Goal: Task Accomplishment & Management: Manage account settings

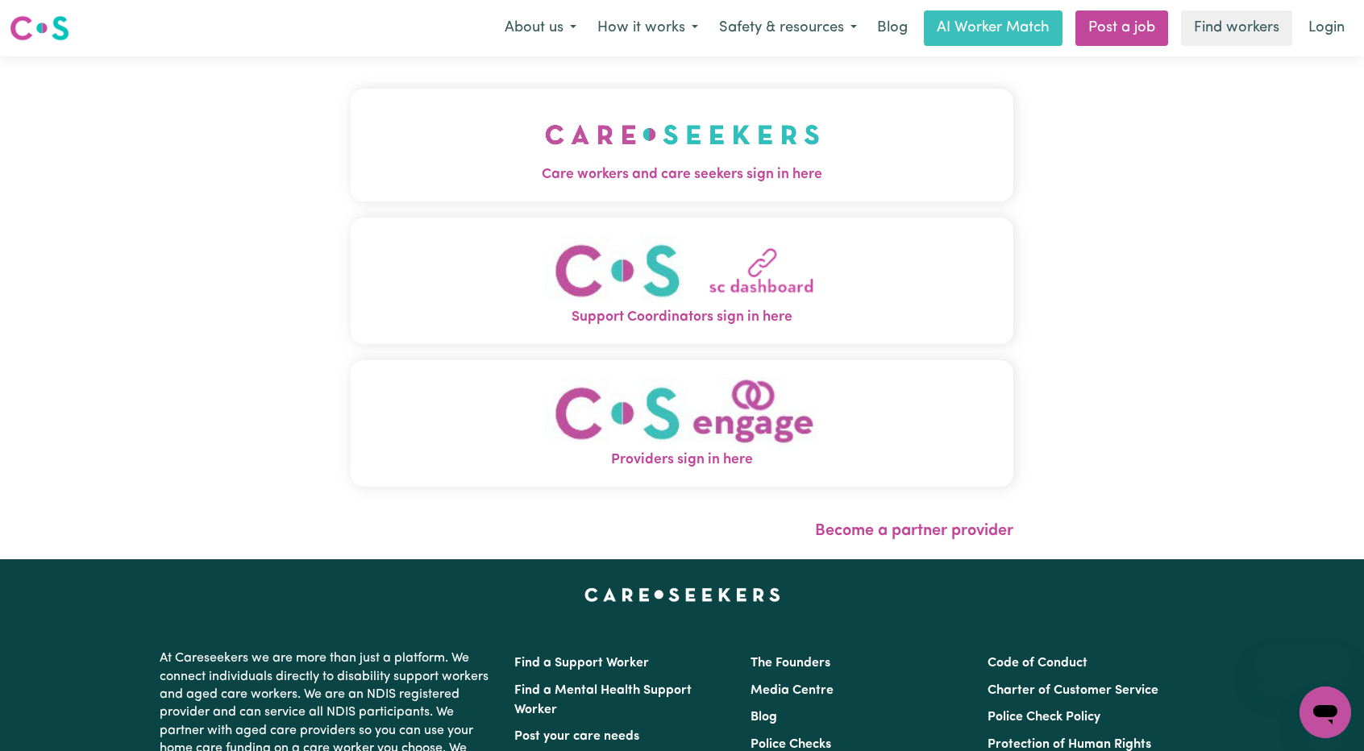
drag, startPoint x: 0, startPoint y: 0, endPoint x: 783, endPoint y: 111, distance: 790.6
click at [783, 111] on img "Care workers and care seekers sign in here" at bounding box center [682, 135] width 275 height 60
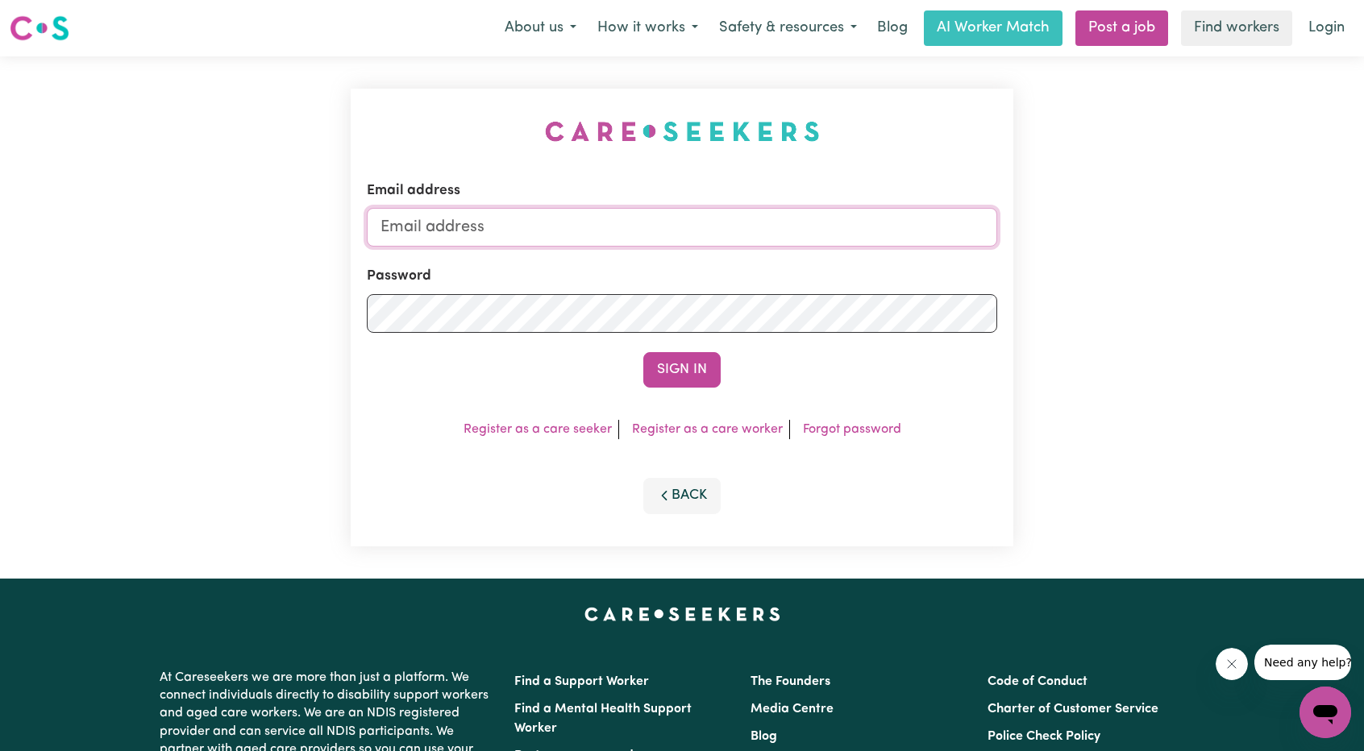
click at [697, 220] on input "Email address" at bounding box center [682, 227] width 630 height 39
drag, startPoint x: 464, startPoint y: 233, endPoint x: 742, endPoint y: 264, distance: 279.8
click at [785, 253] on form "Email address superuser~ethan@careseekers.com.au Password Sign In" at bounding box center [682, 284] width 630 height 207
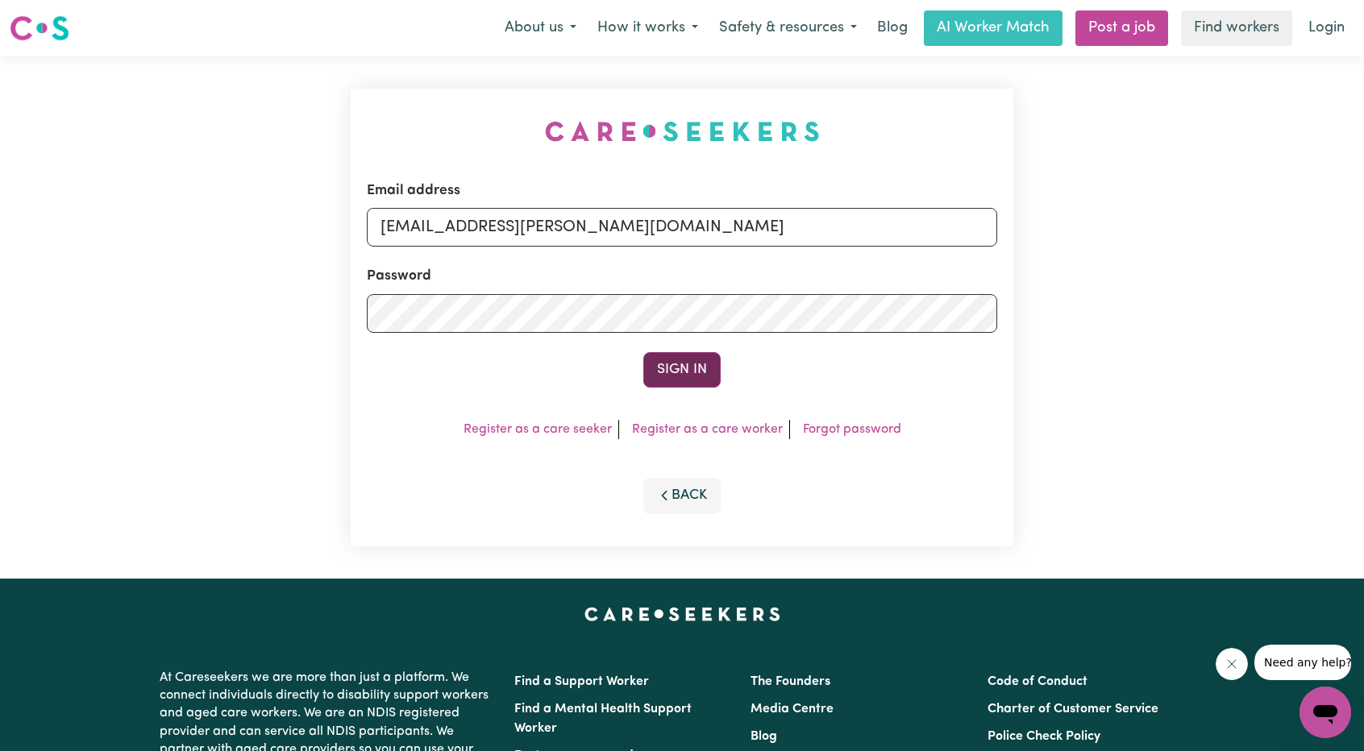
type input "superuser~tracy@harryshelp.com.au"
drag, startPoint x: 677, startPoint y: 360, endPoint x: 715, endPoint y: 334, distance: 45.8
click at [677, 359] on button "Sign In" at bounding box center [681, 369] width 77 height 35
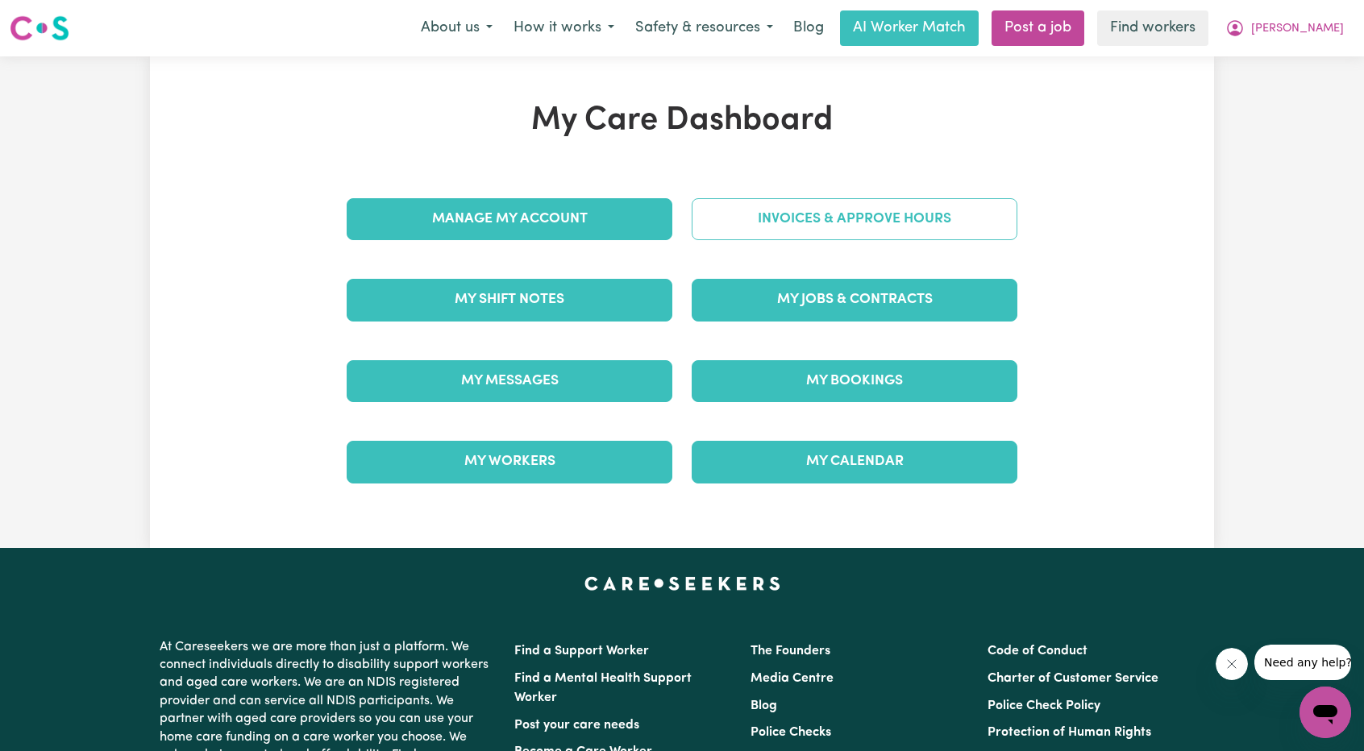
click at [832, 227] on link "Invoices & Approve Hours" at bounding box center [855, 219] width 326 height 42
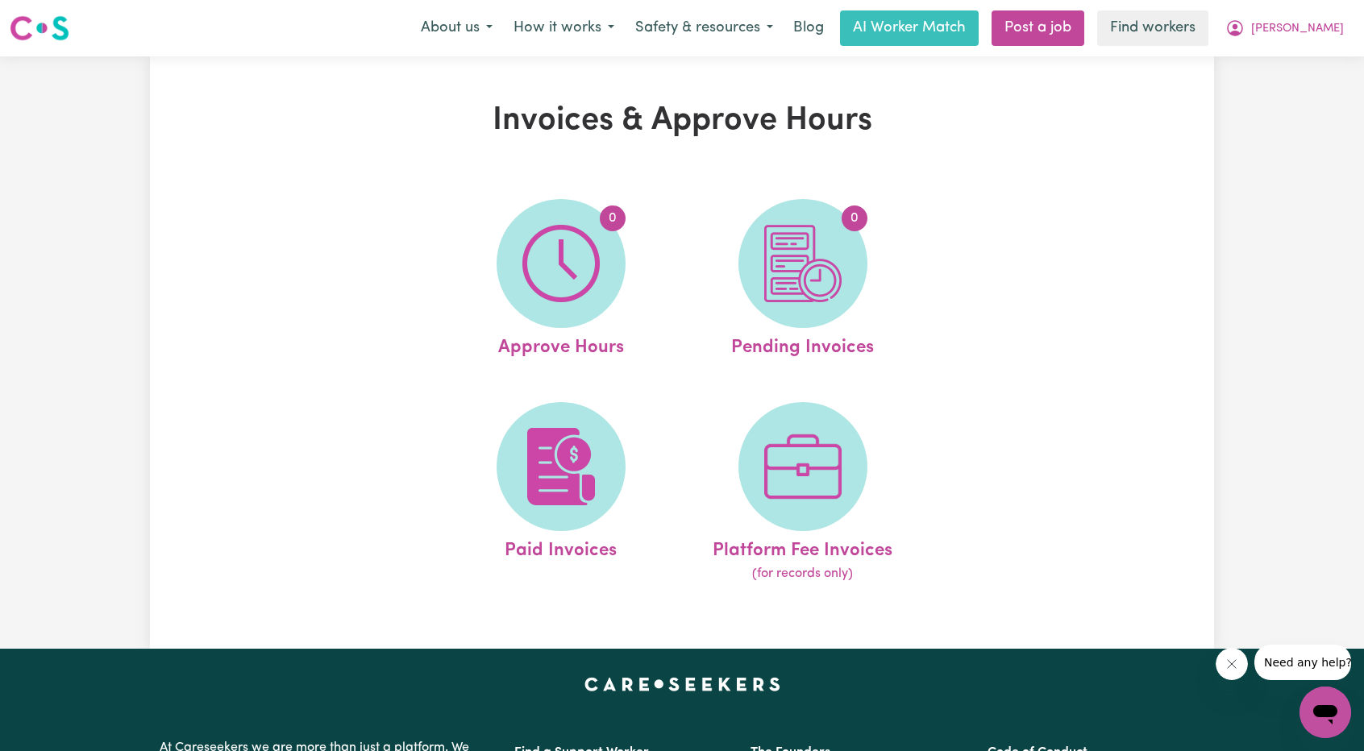
click at [981, 281] on div "0 Approve Hours 0 Pending Invoices Paid Invoices Platform Fee Invoices (for rec…" at bounding box center [681, 391] width 709 height 425
click at [1313, 98] on div "Invoices & Approve Hours 0 Approve Hours 0 Pending Invoices Paid Invoices Platf…" at bounding box center [682, 352] width 1364 height 593
click at [1308, 26] on span "Harrison" at bounding box center [1297, 29] width 93 height 18
click at [1279, 51] on link "My Dashboard" at bounding box center [1289, 63] width 127 height 31
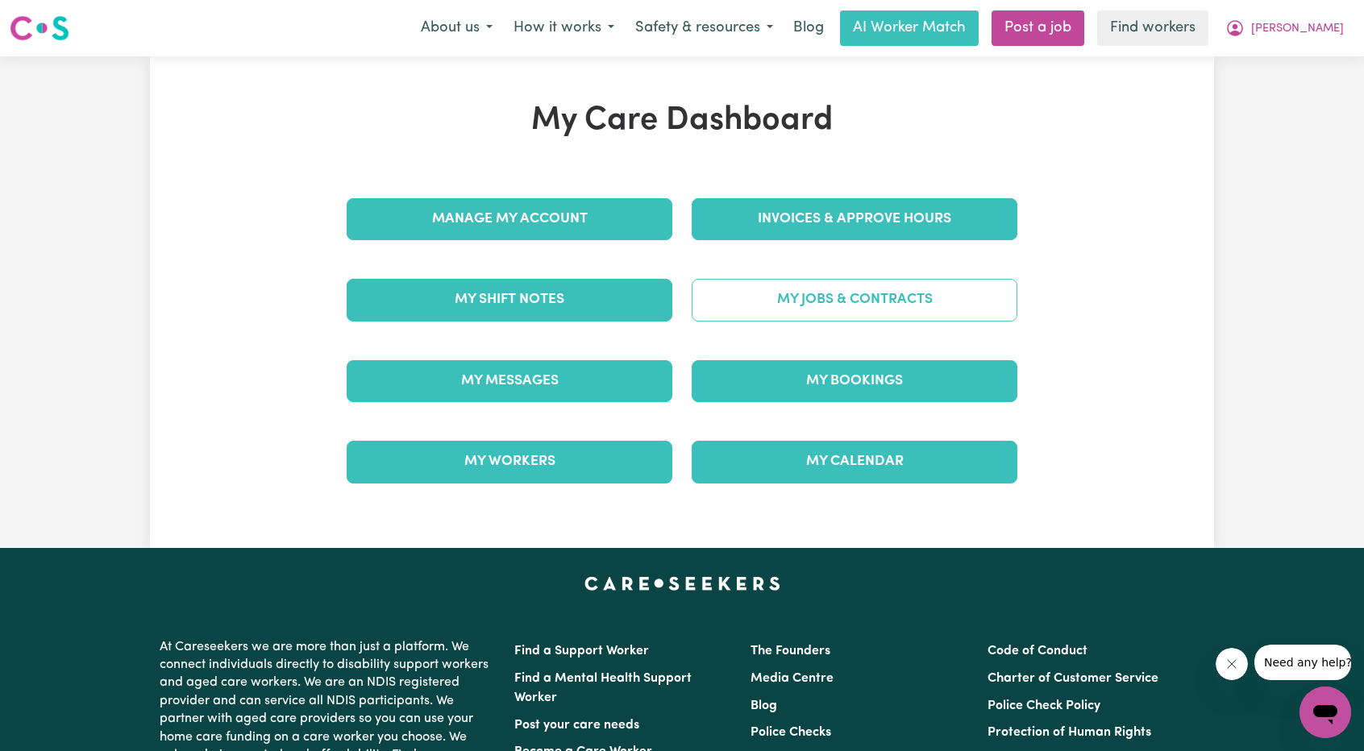
click at [896, 294] on link "My Jobs & Contracts" at bounding box center [855, 300] width 326 height 42
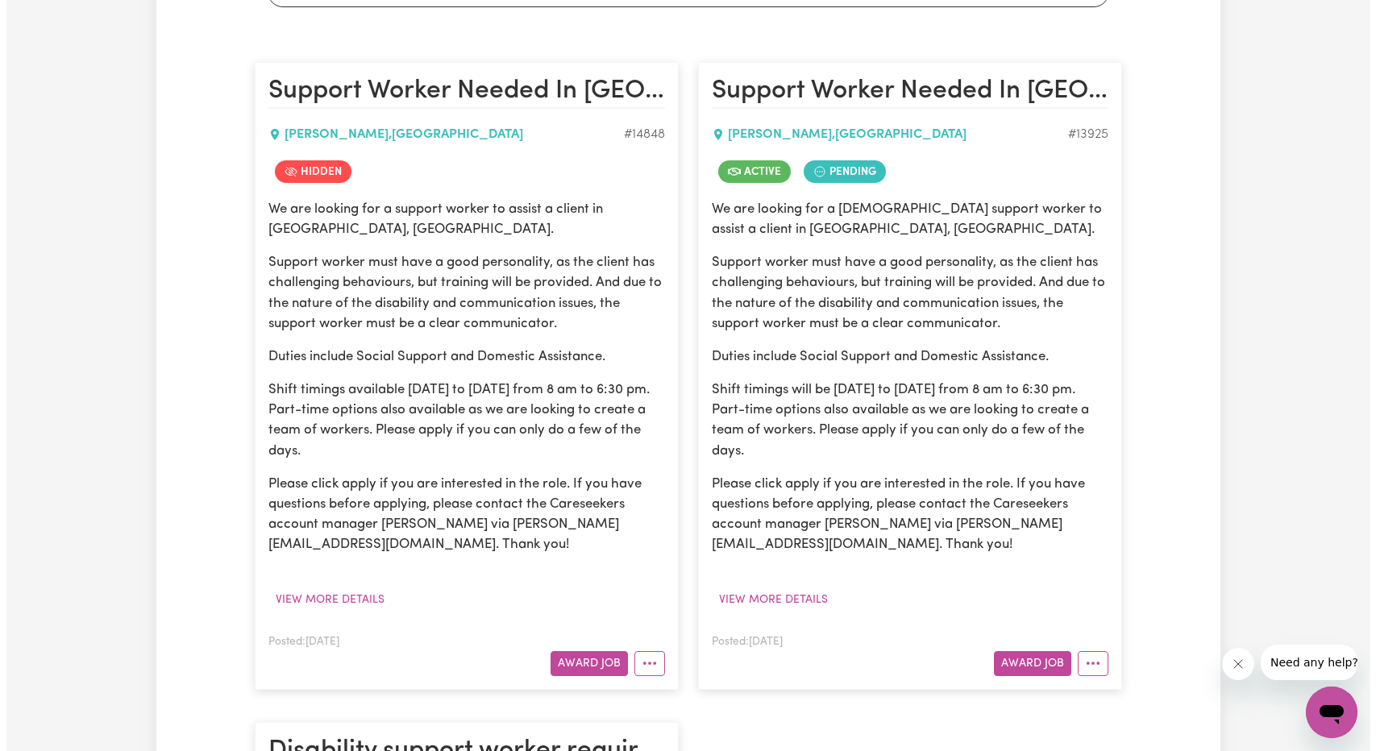
scroll to position [403, 0]
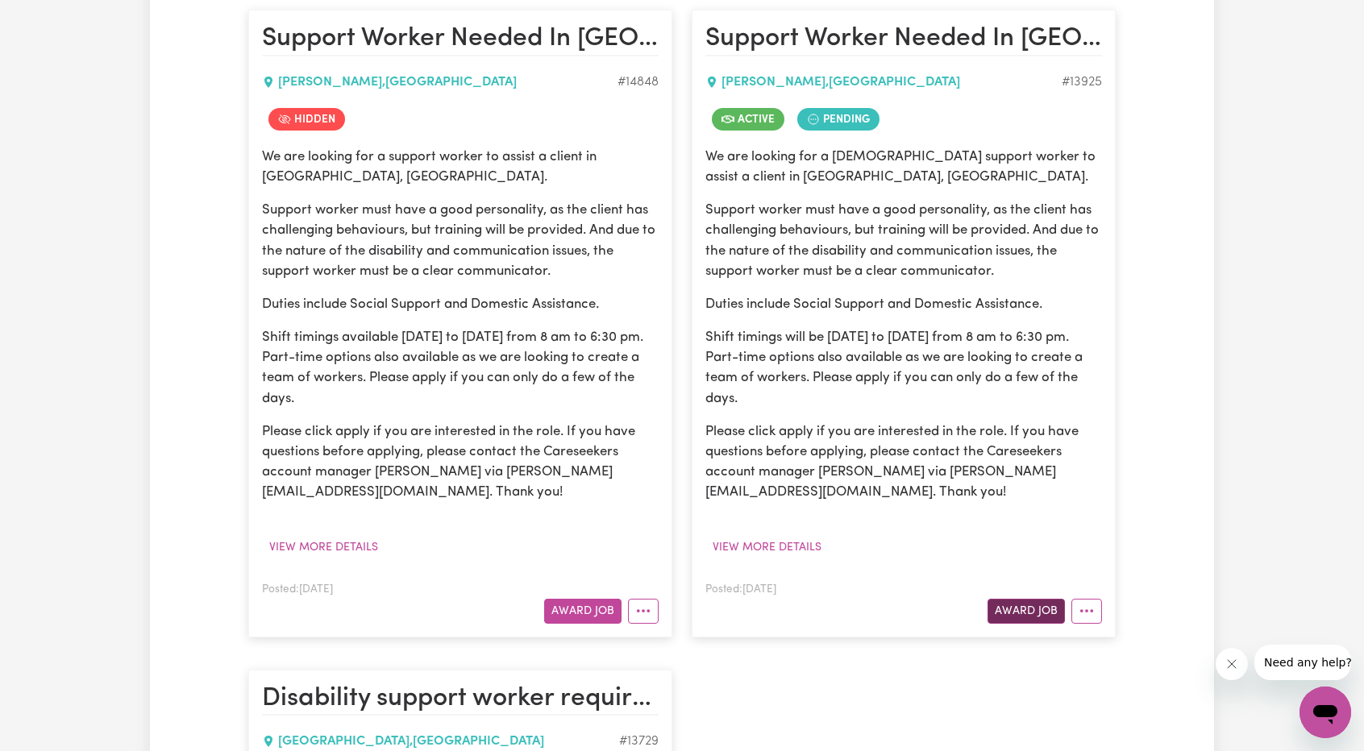
click at [1025, 612] on button "Award Job" at bounding box center [1026, 611] width 77 height 25
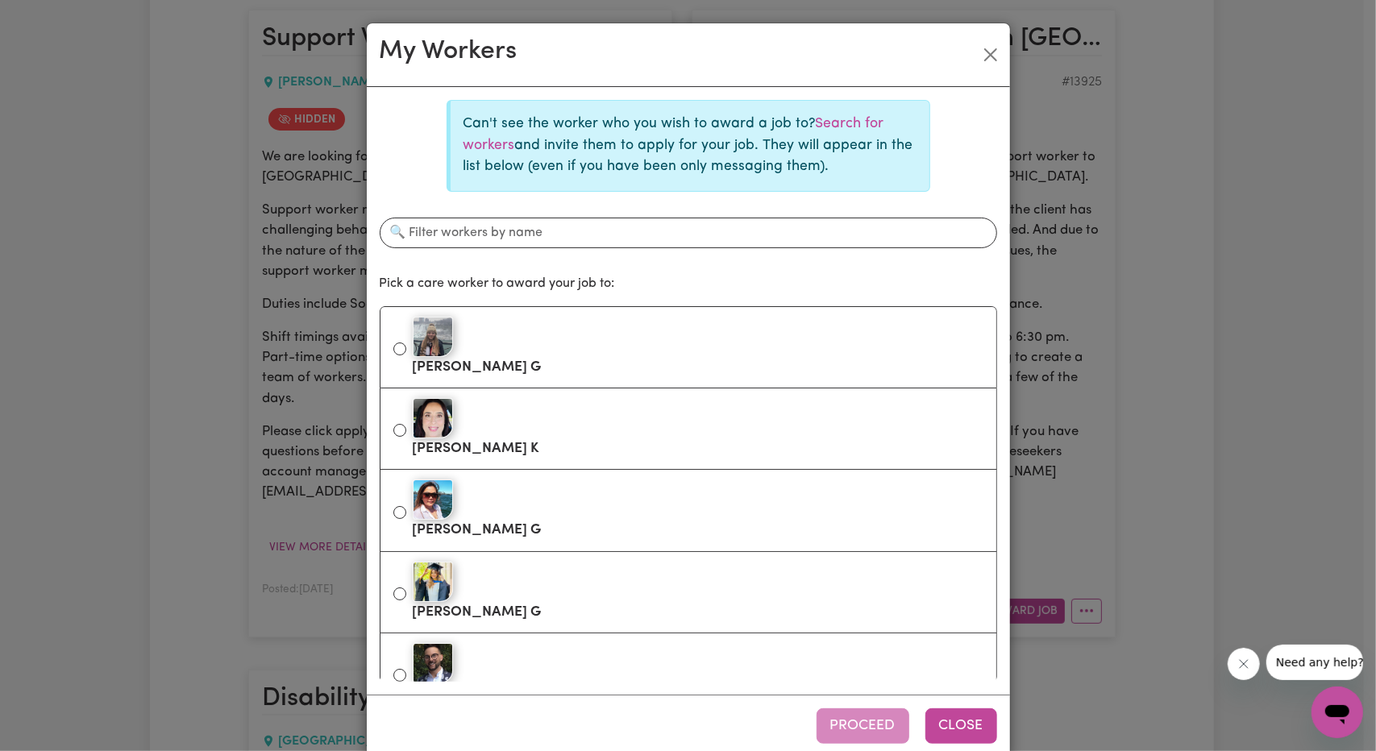
click at [953, 725] on button "Close" at bounding box center [961, 726] width 72 height 35
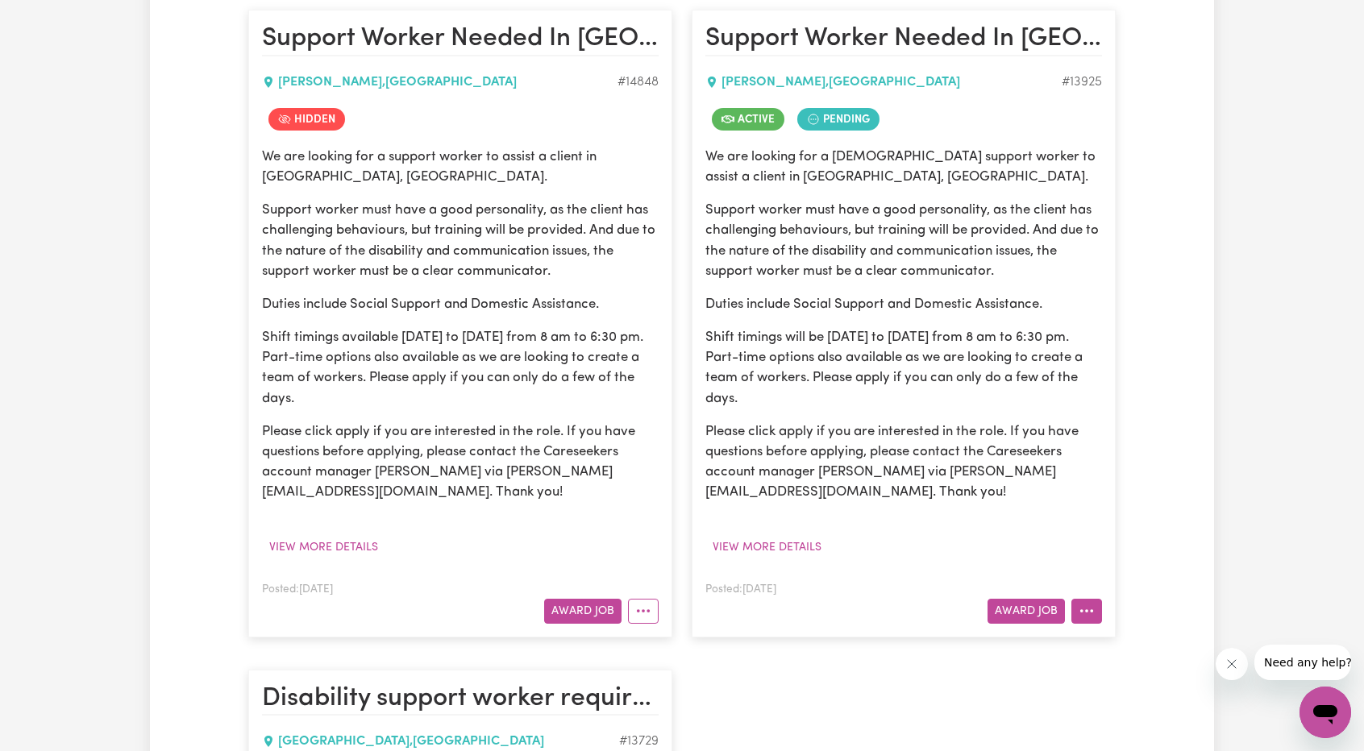
click at [1095, 612] on button "More options" at bounding box center [1086, 611] width 31 height 25
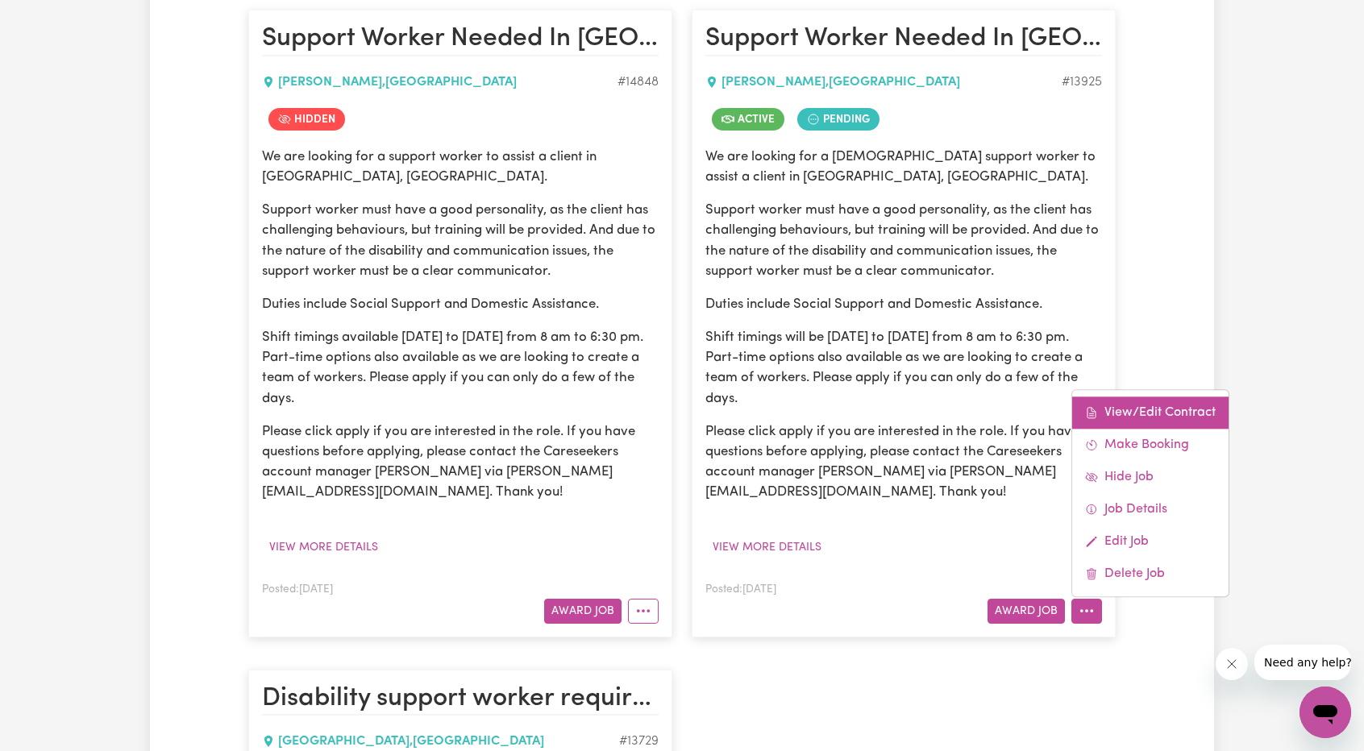
click at [1134, 409] on link "View/Edit Contract" at bounding box center [1150, 413] width 156 height 32
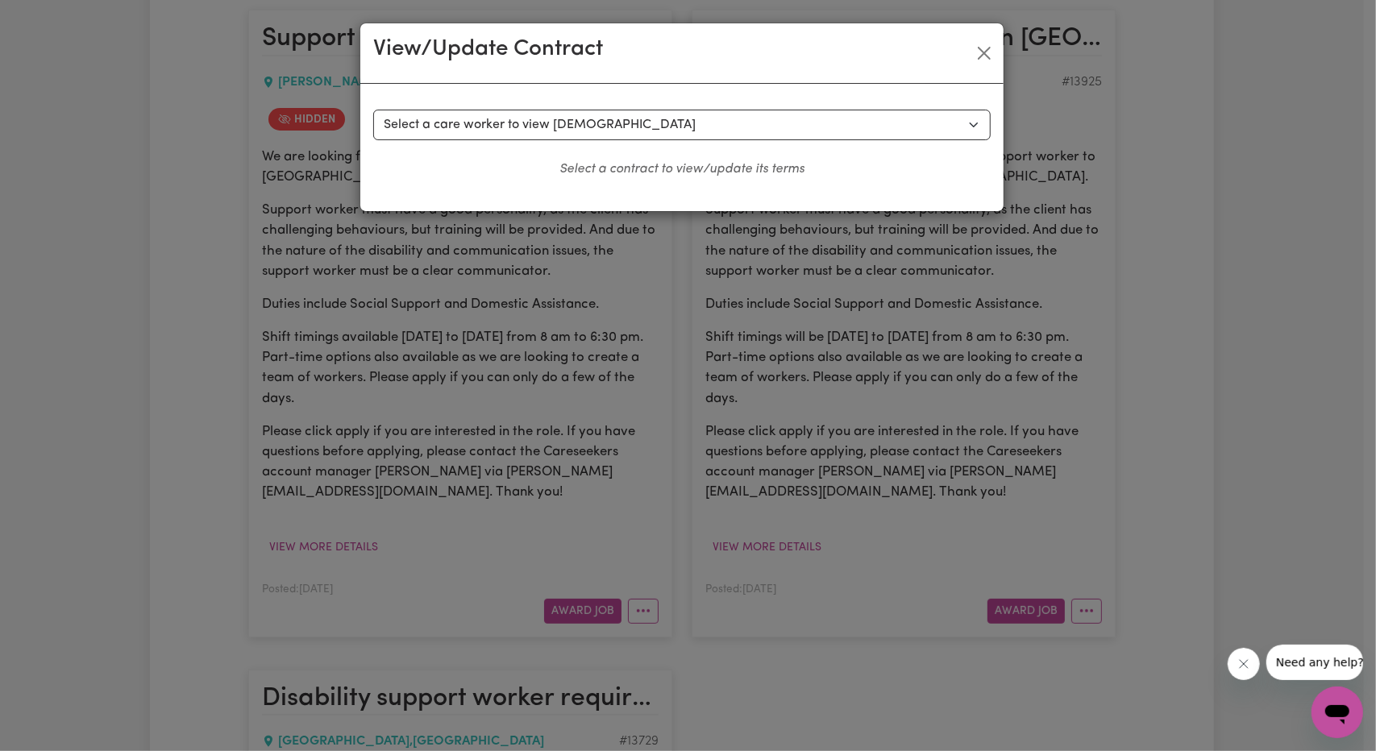
click at [700, 101] on div "Select a contract to view Select a care worker to view contract #10385 - Amy G …" at bounding box center [681, 147] width 643 height 127
drag, startPoint x: 686, startPoint y: 111, endPoint x: 664, endPoint y: 133, distance: 30.8
click at [686, 111] on select "Select a care worker to view contract #10385 - Amy G (contract pending) #10386 …" at bounding box center [682, 125] width 618 height 31
select select "9997"
click at [373, 110] on select "Select a care worker to view contract #10385 - Amy G (contract pending) #10386 …" at bounding box center [682, 125] width 618 height 31
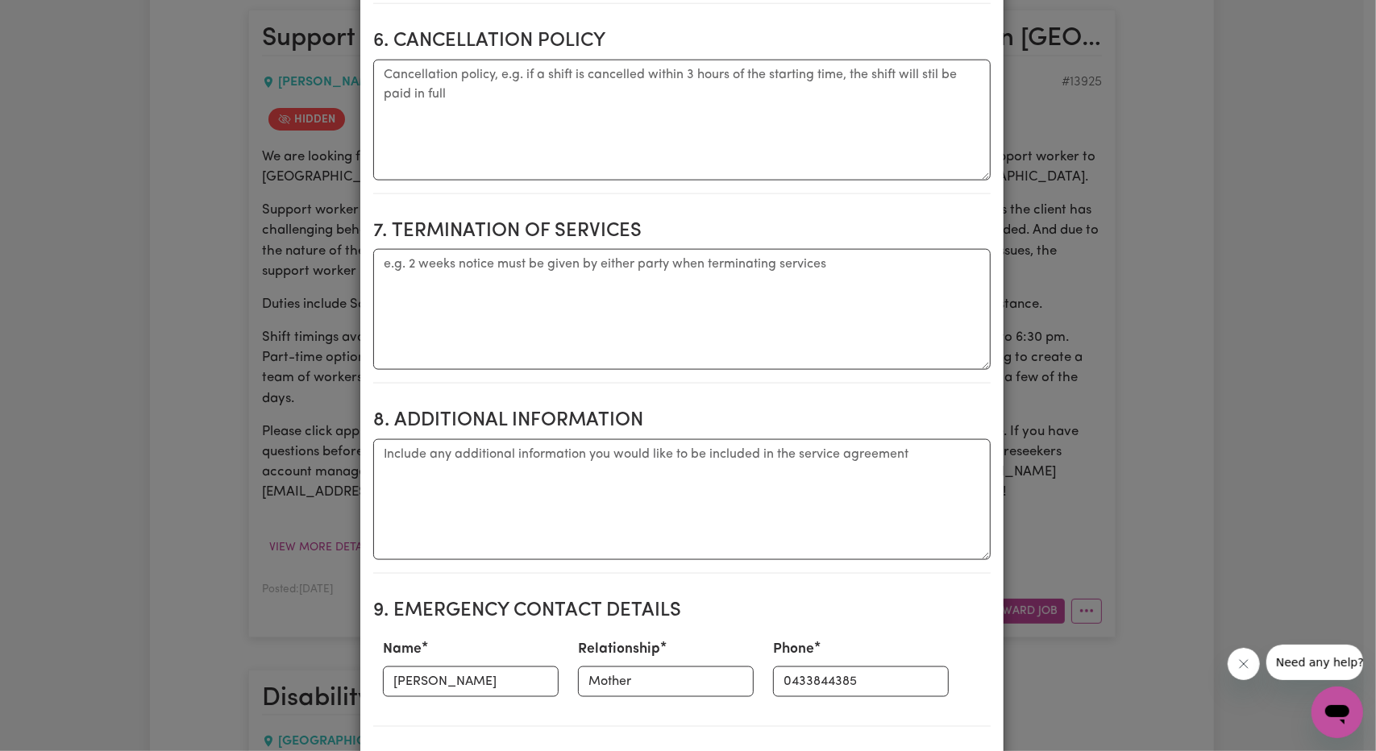
scroll to position [1451, 0]
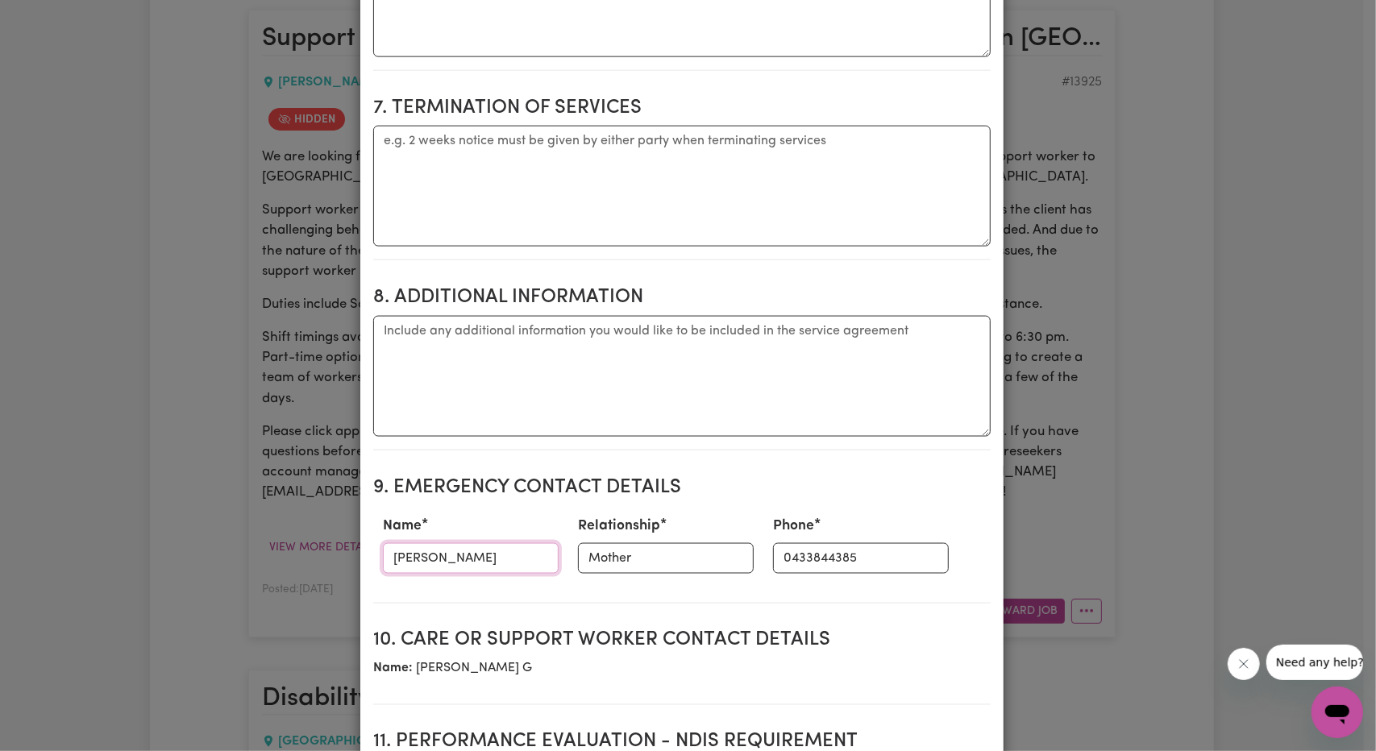
click at [455, 543] on input "Tracy" at bounding box center [471, 558] width 176 height 31
click at [601, 543] on input "Mother" at bounding box center [666, 558] width 176 height 31
click at [796, 543] on input "0433844385" at bounding box center [861, 558] width 176 height 31
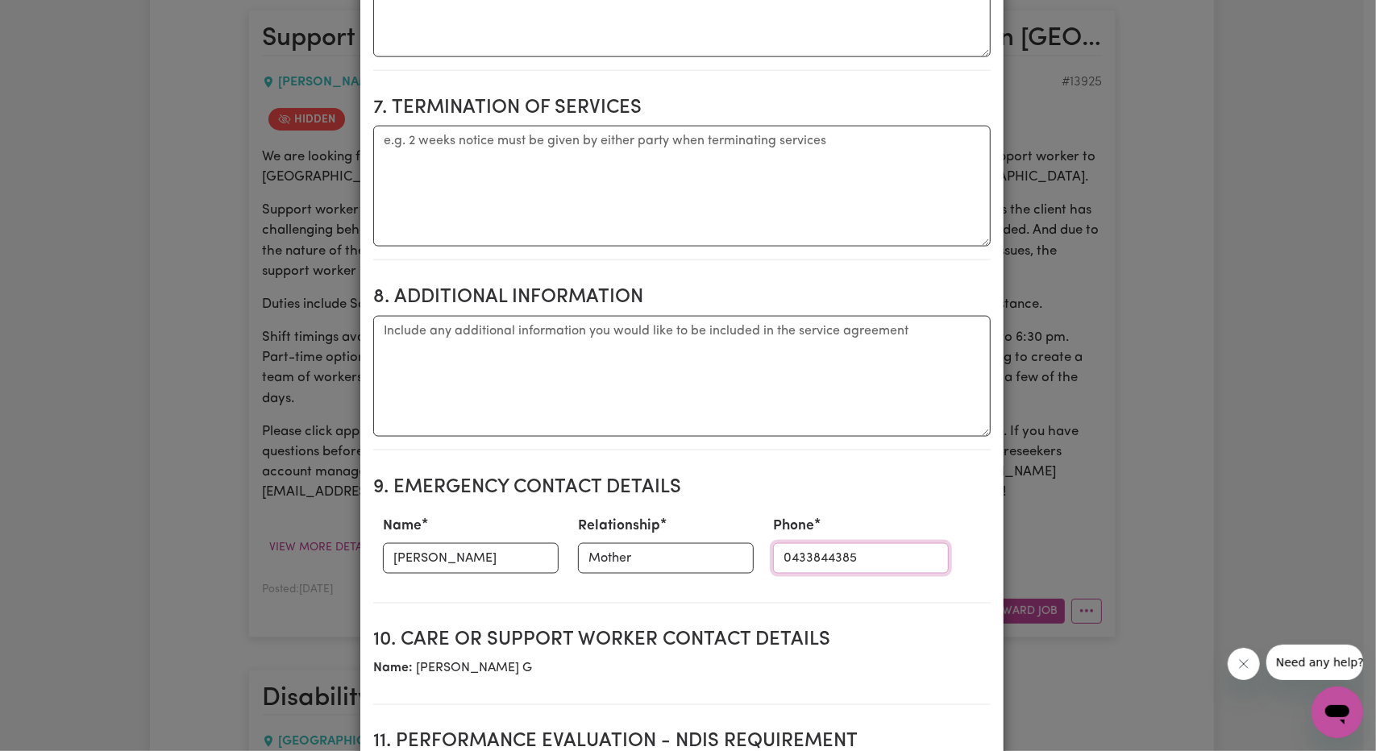
click at [774, 543] on input "0433844385" at bounding box center [861, 558] width 176 height 31
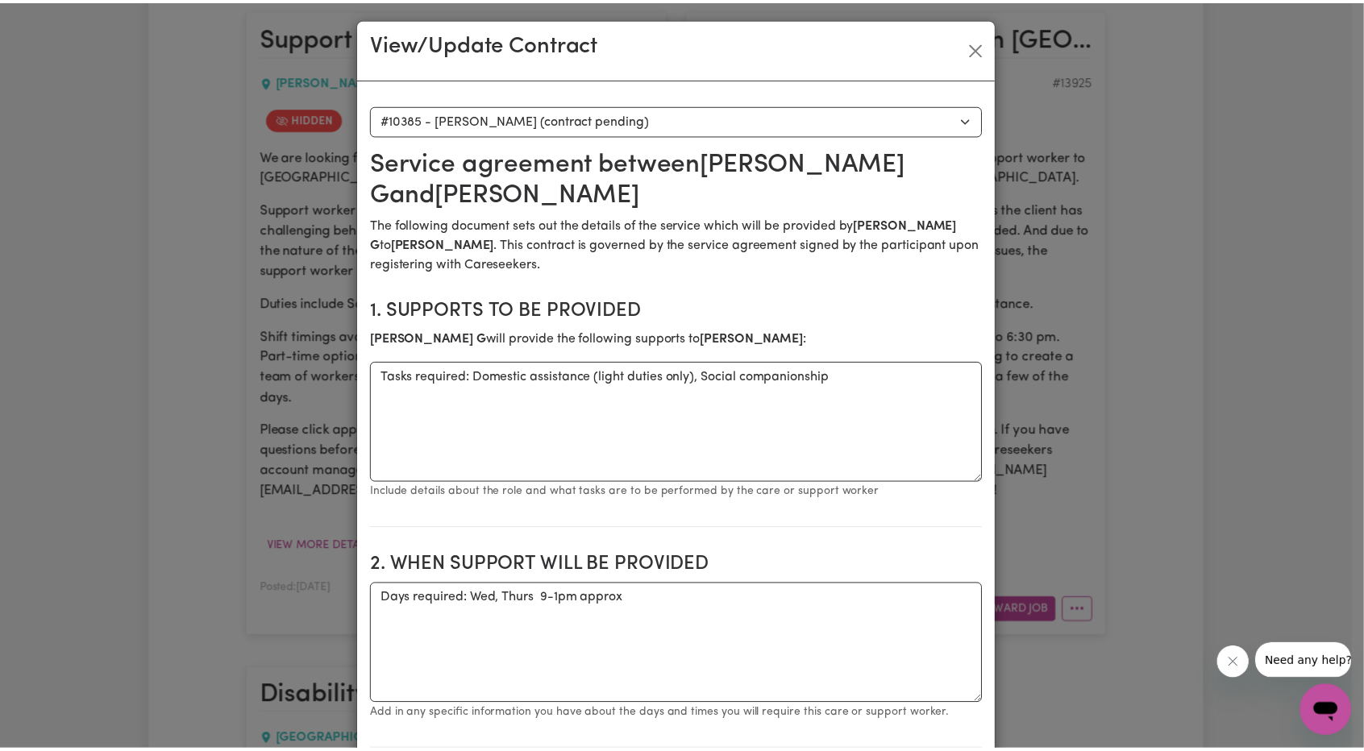
scroll to position [0, 0]
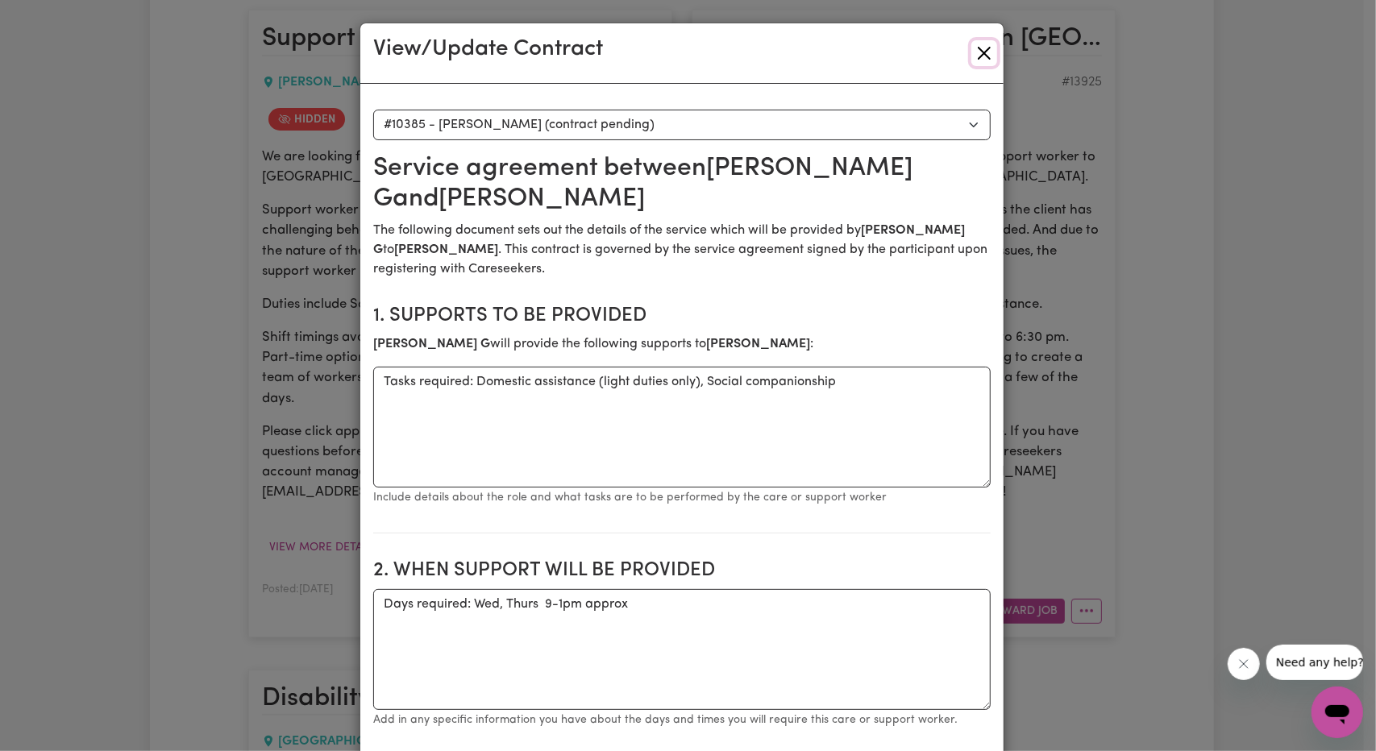
click at [989, 48] on button "Close" at bounding box center [984, 53] width 26 height 26
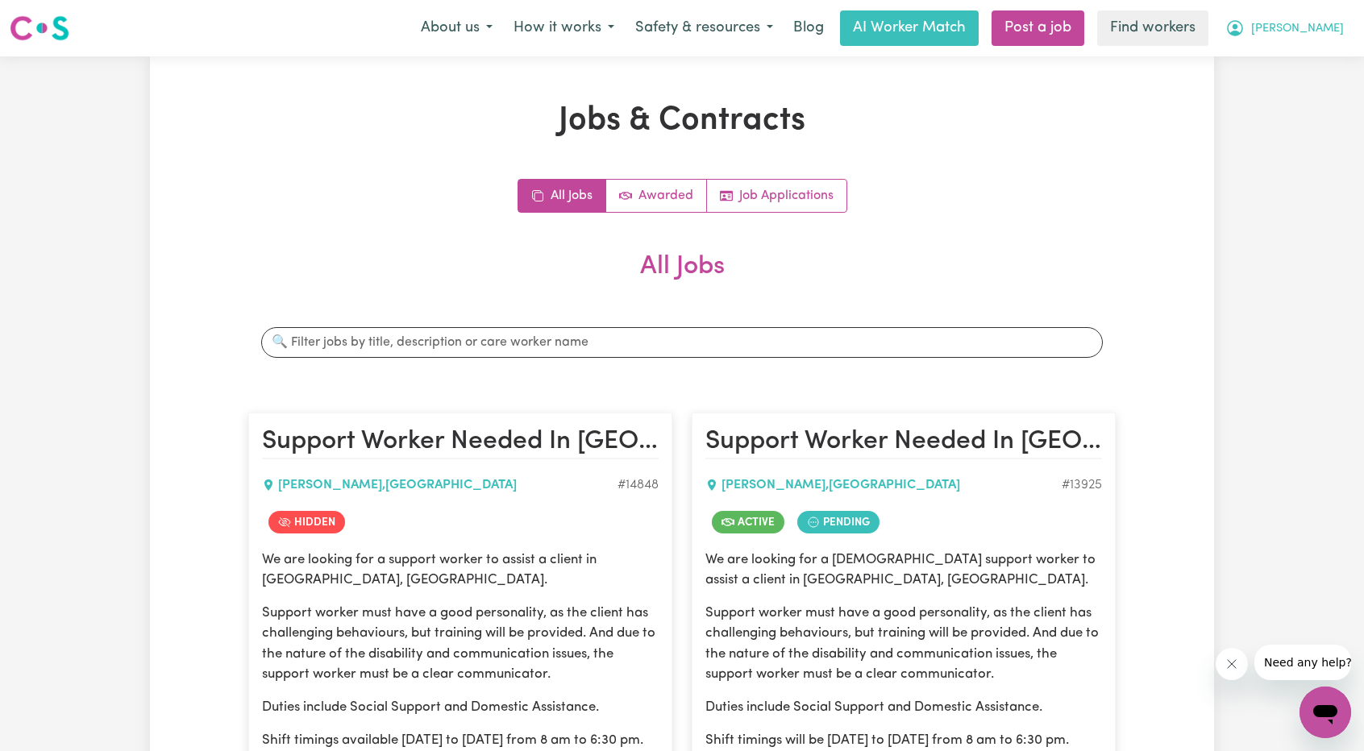
click at [1326, 46] on nav "Menu About us How it works Safety & resources Blog AI Worker Match Post a job F…" at bounding box center [682, 28] width 1364 height 56
click at [1324, 38] on button "Harrison" at bounding box center [1284, 28] width 139 height 34
click at [1310, 62] on link "My Dashboard" at bounding box center [1289, 63] width 127 height 31
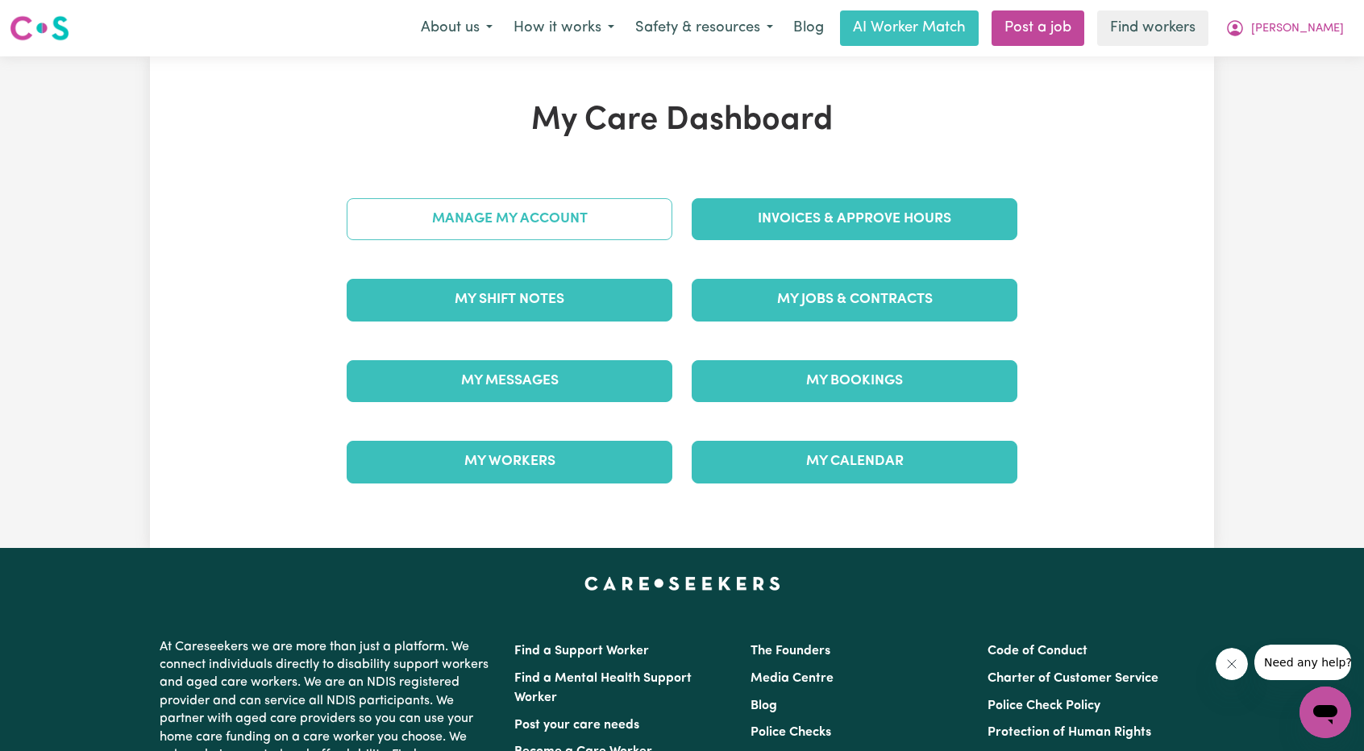
click at [574, 209] on link "Manage My Account" at bounding box center [510, 219] width 326 height 42
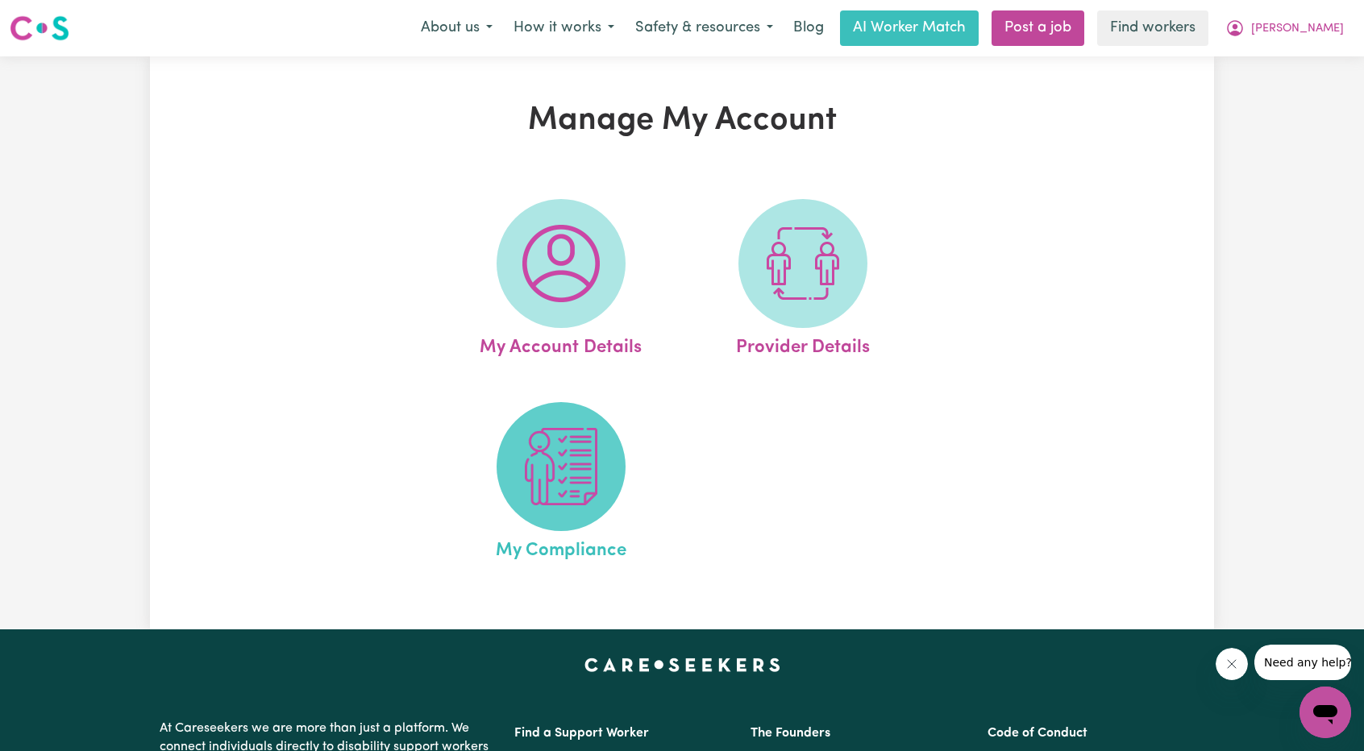
click at [527, 416] on span at bounding box center [561, 466] width 129 height 129
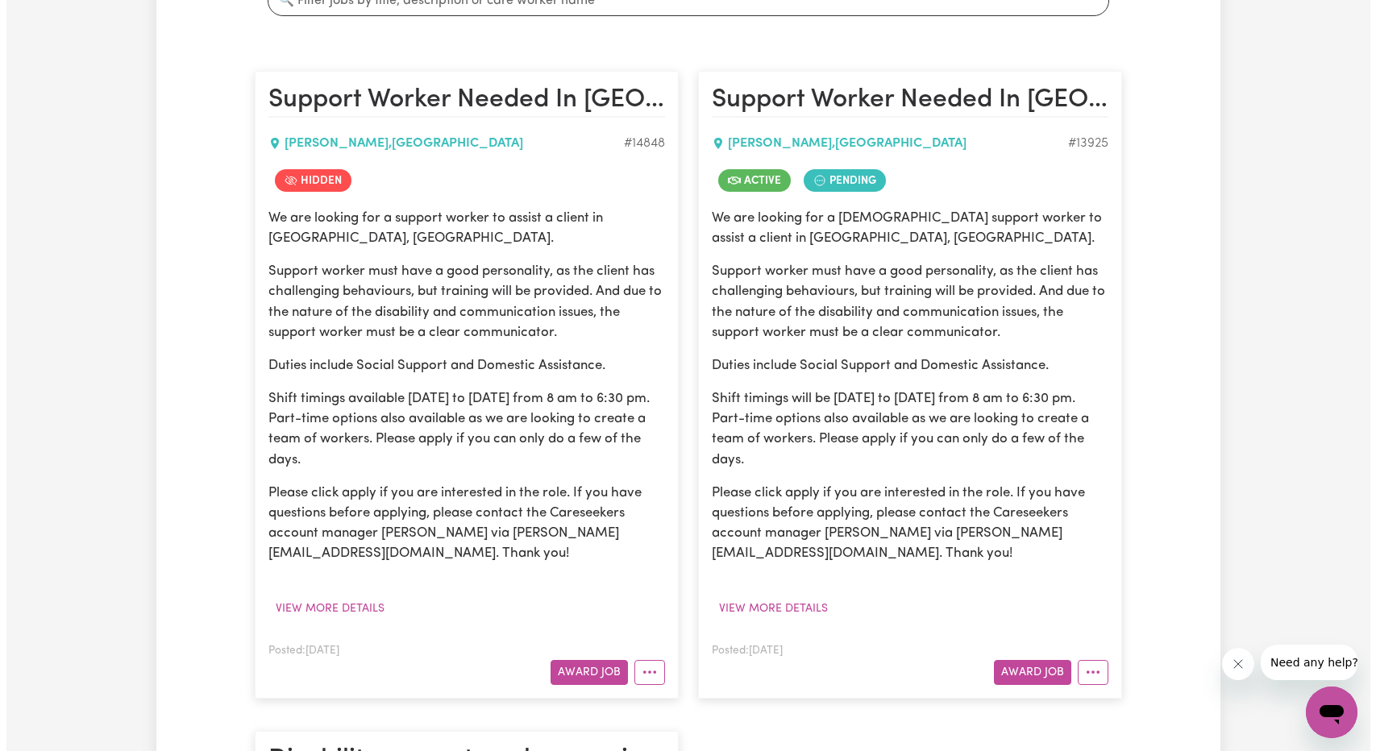
scroll to position [449, 0]
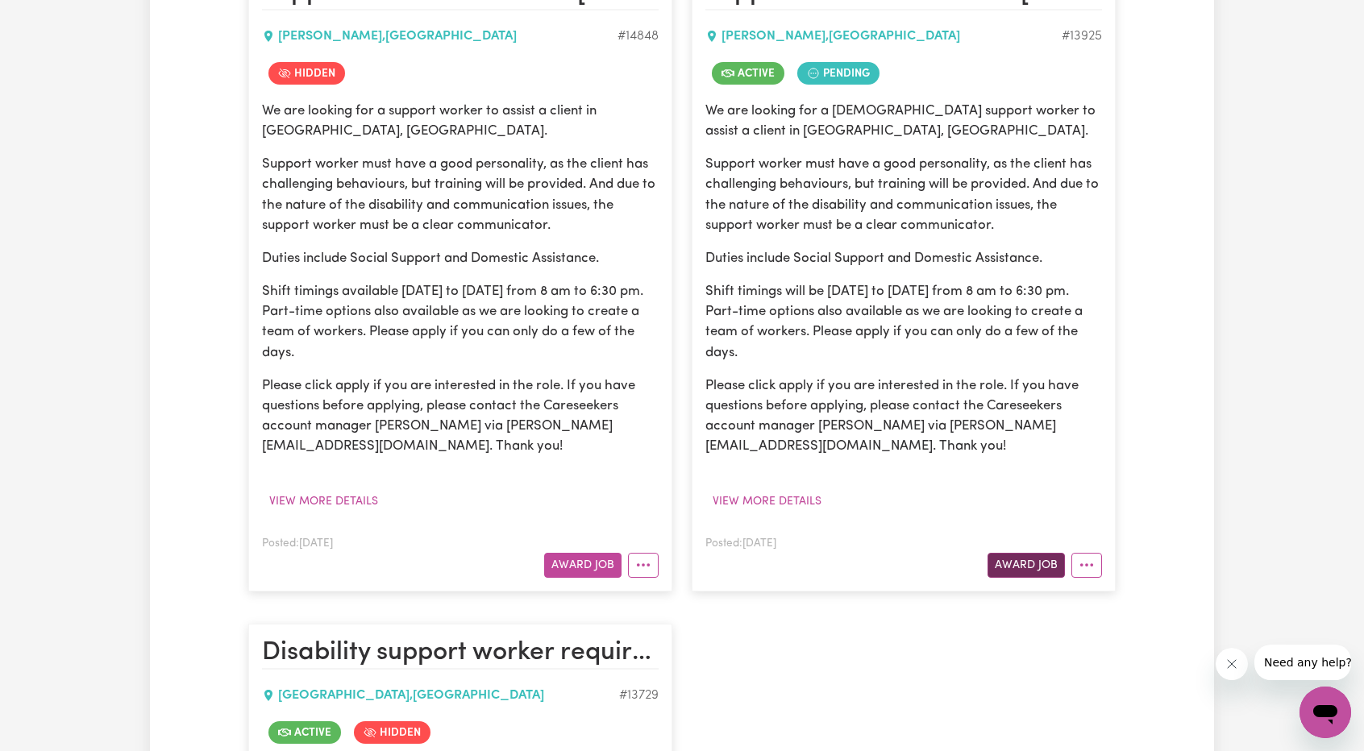
click at [993, 561] on button "Award Job" at bounding box center [1026, 565] width 77 height 25
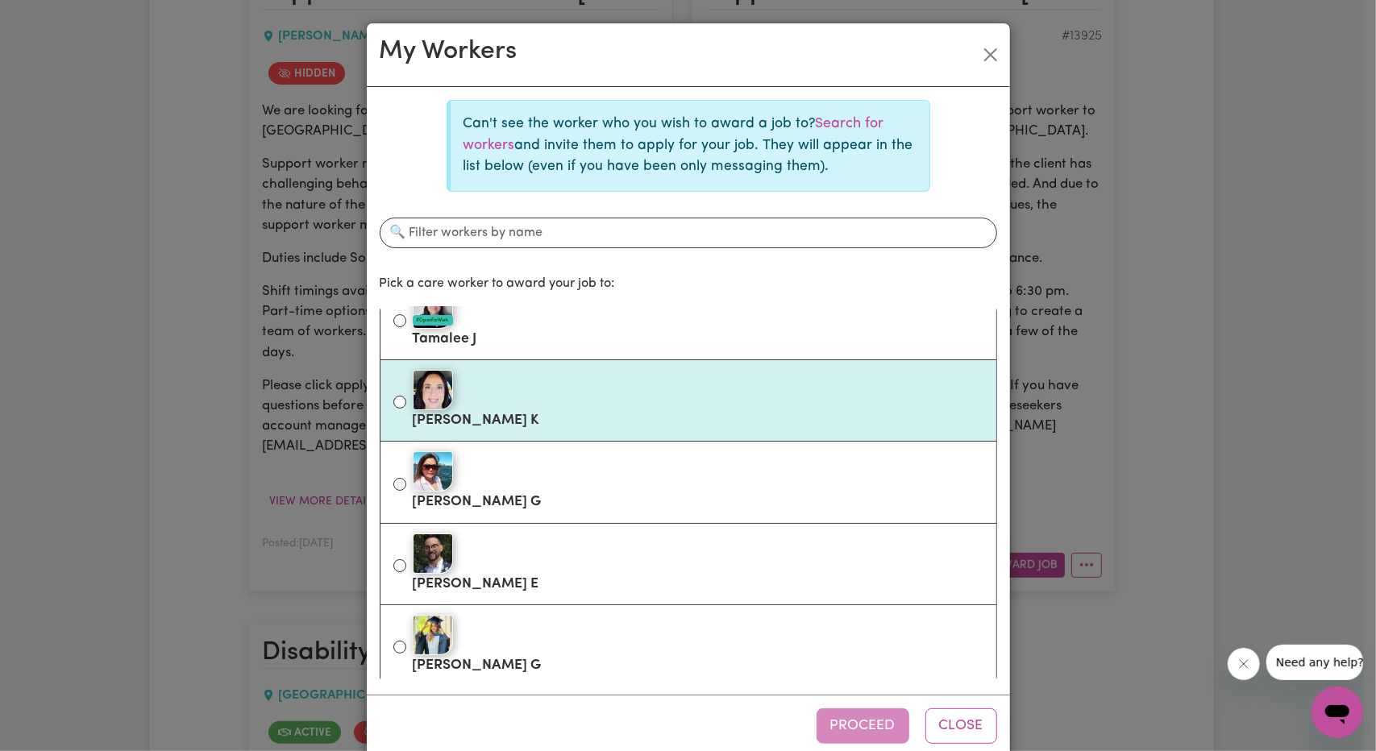
scroll to position [81, 0]
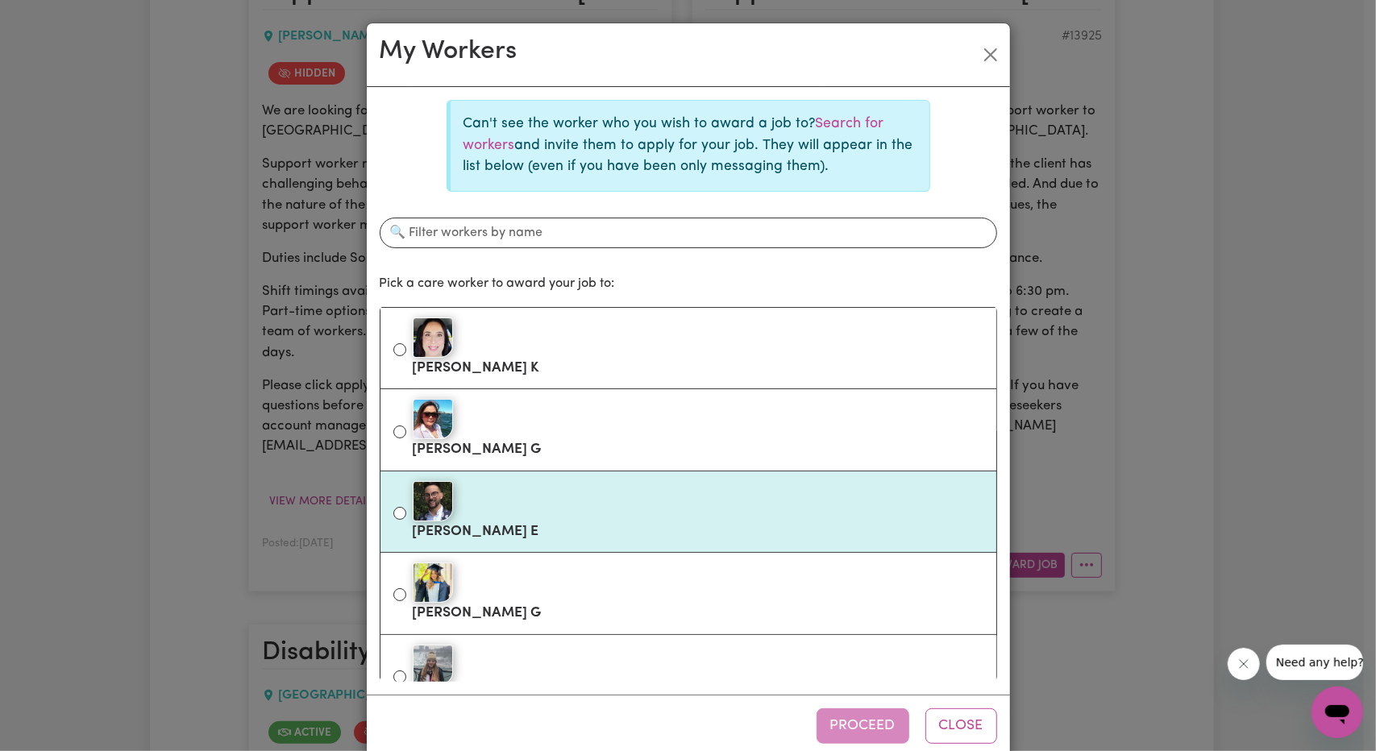
click at [529, 511] on div at bounding box center [698, 501] width 571 height 40
click at [406, 511] on input "Brenton E" at bounding box center [399, 513] width 13 height 13
radio input "true"
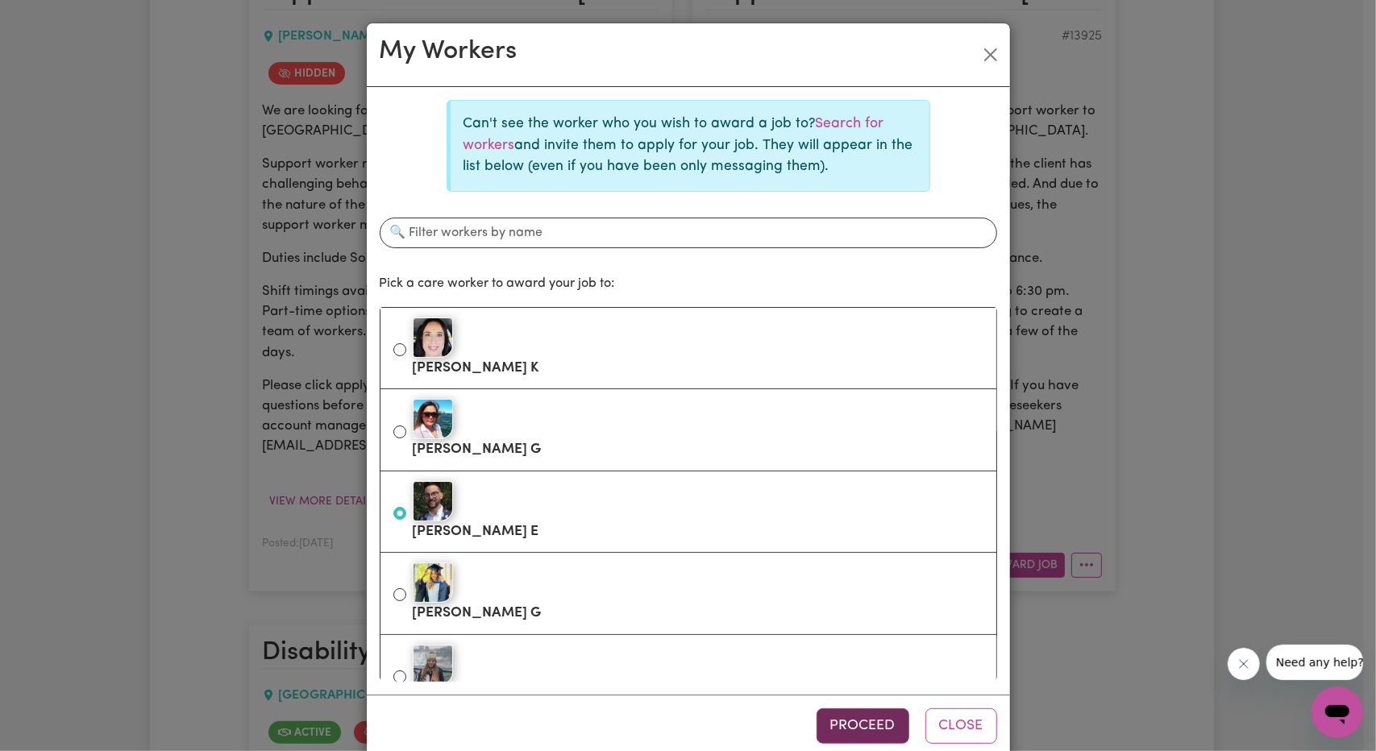
click at [834, 723] on button "Proceed" at bounding box center [863, 726] width 93 height 35
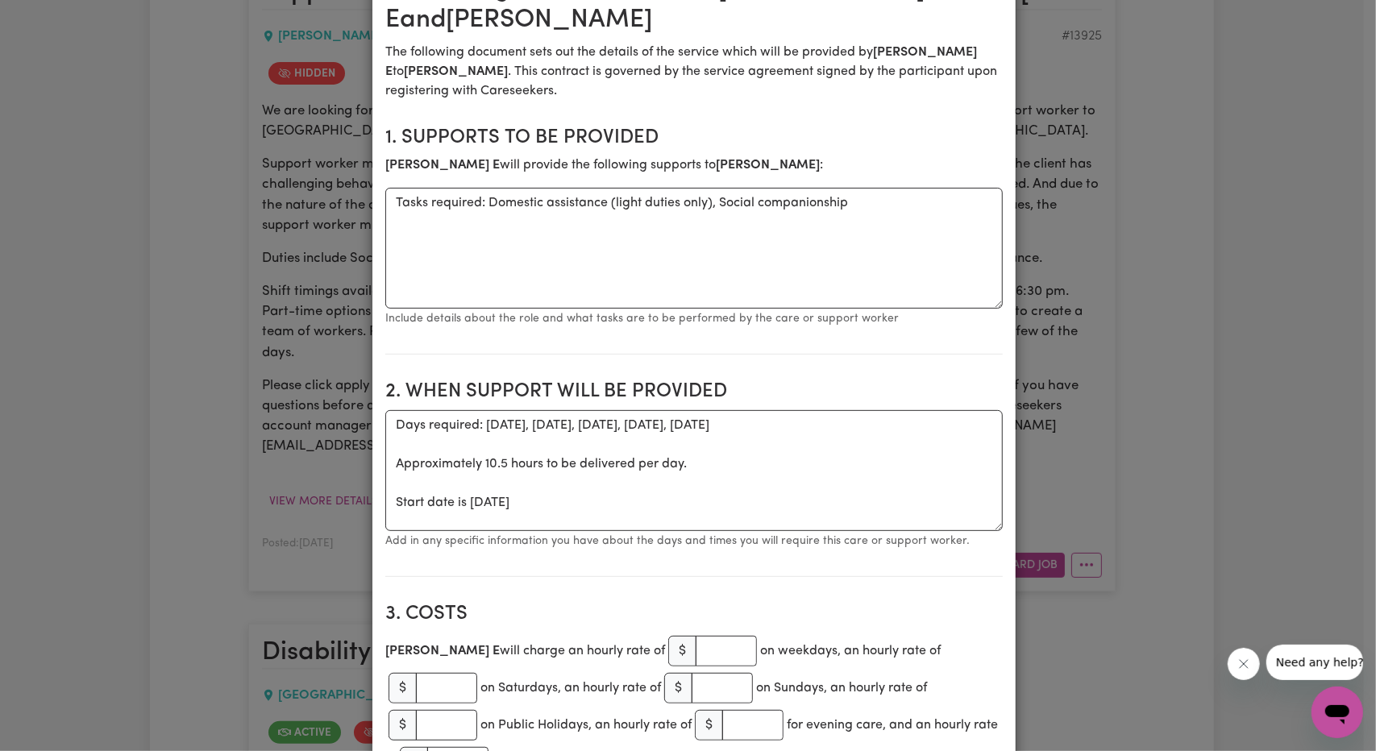
scroll to position [242, 0]
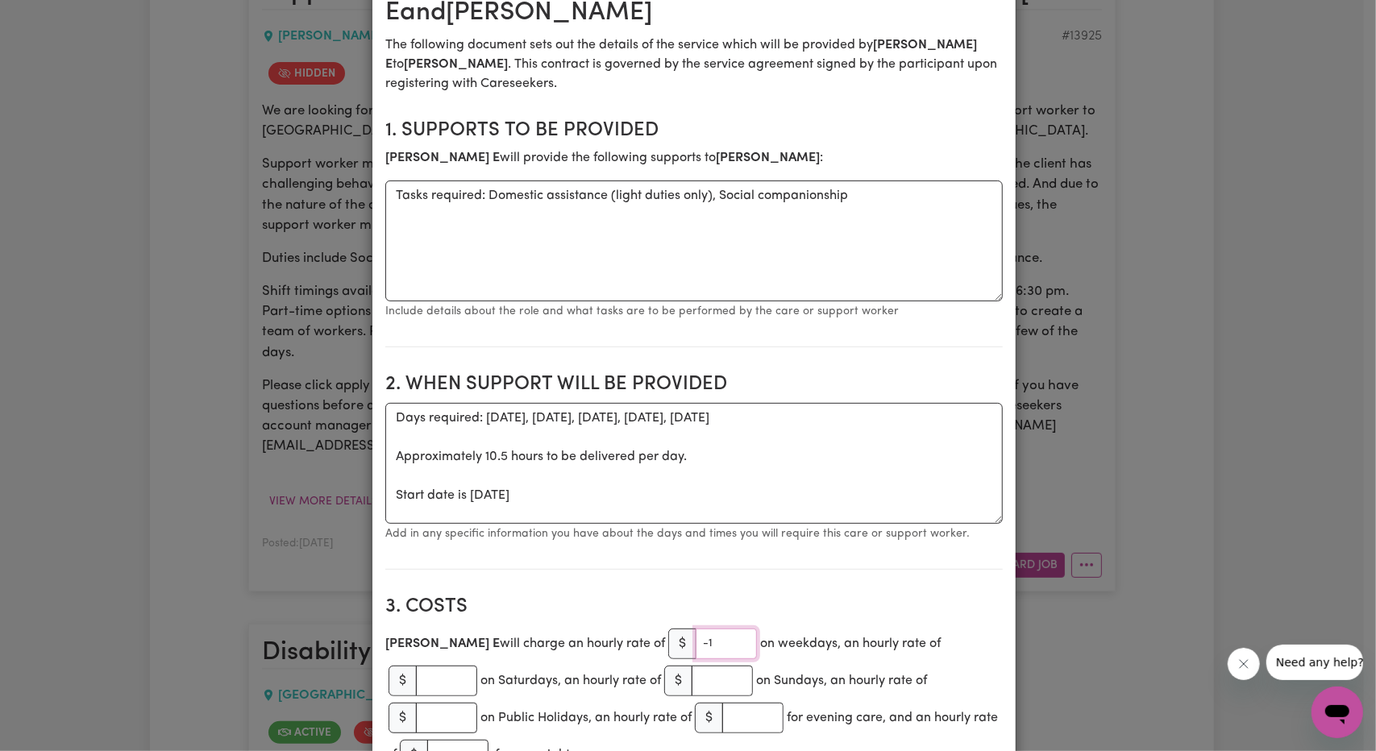
click at [696, 647] on input "-1" at bounding box center [726, 644] width 61 height 31
drag, startPoint x: 669, startPoint y: 642, endPoint x: 583, endPoint y: 642, distance: 86.3
click at [583, 642] on div "Brenton E will charge an hourly rate of $ -1 on weekdays, an hourly rate of $ o…" at bounding box center [694, 700] width 618 height 148
type input "61.07"
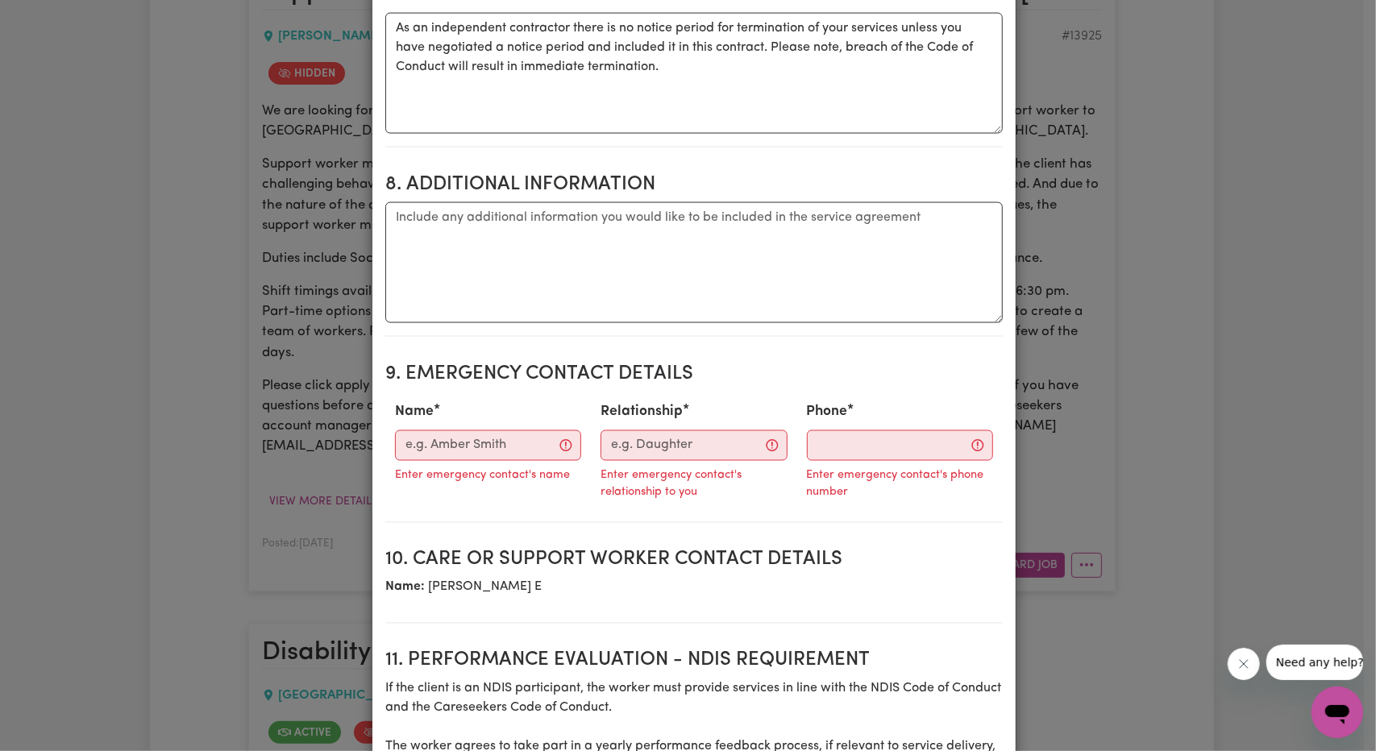
scroll to position [1693, 0]
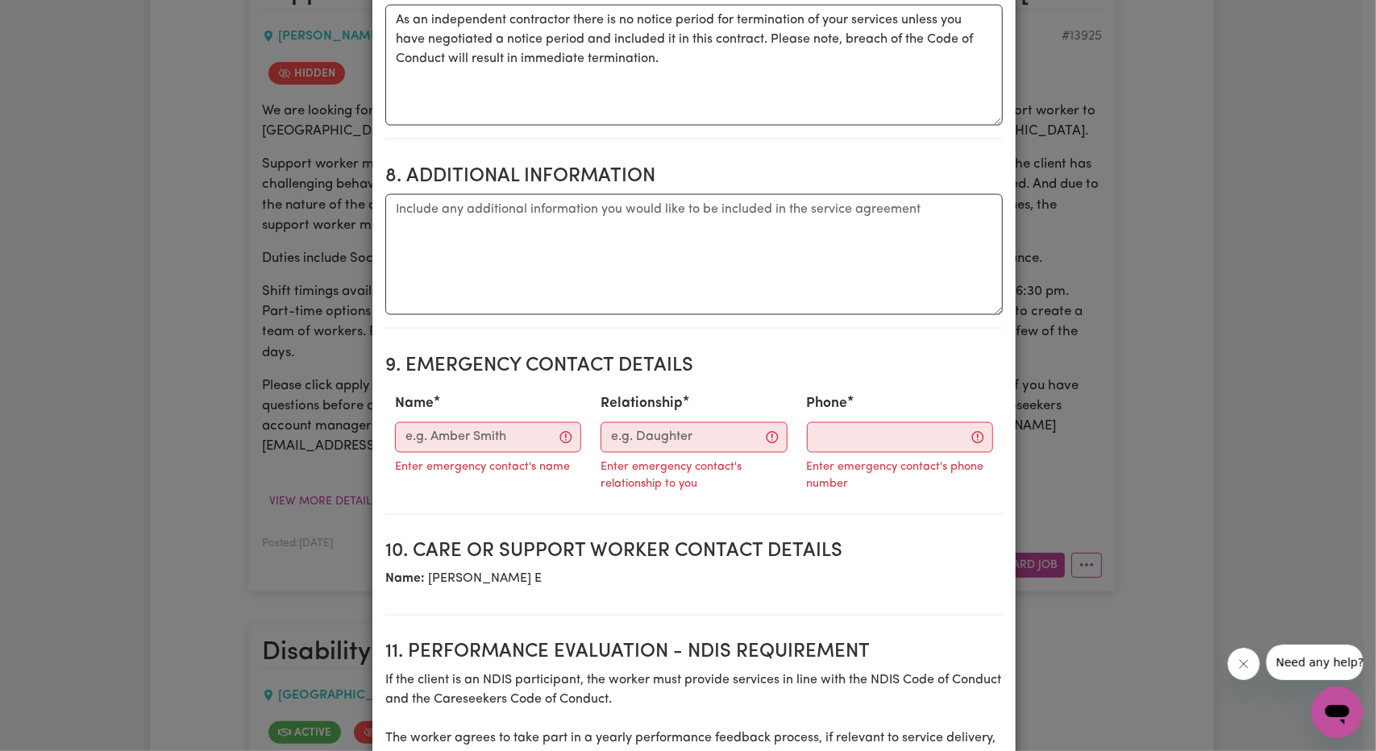
click at [468, 460] on p "Enter emergency contact's name" at bounding box center [482, 469] width 175 height 18
click at [470, 430] on input "Name" at bounding box center [488, 437] width 186 height 31
paste input "Tracy"
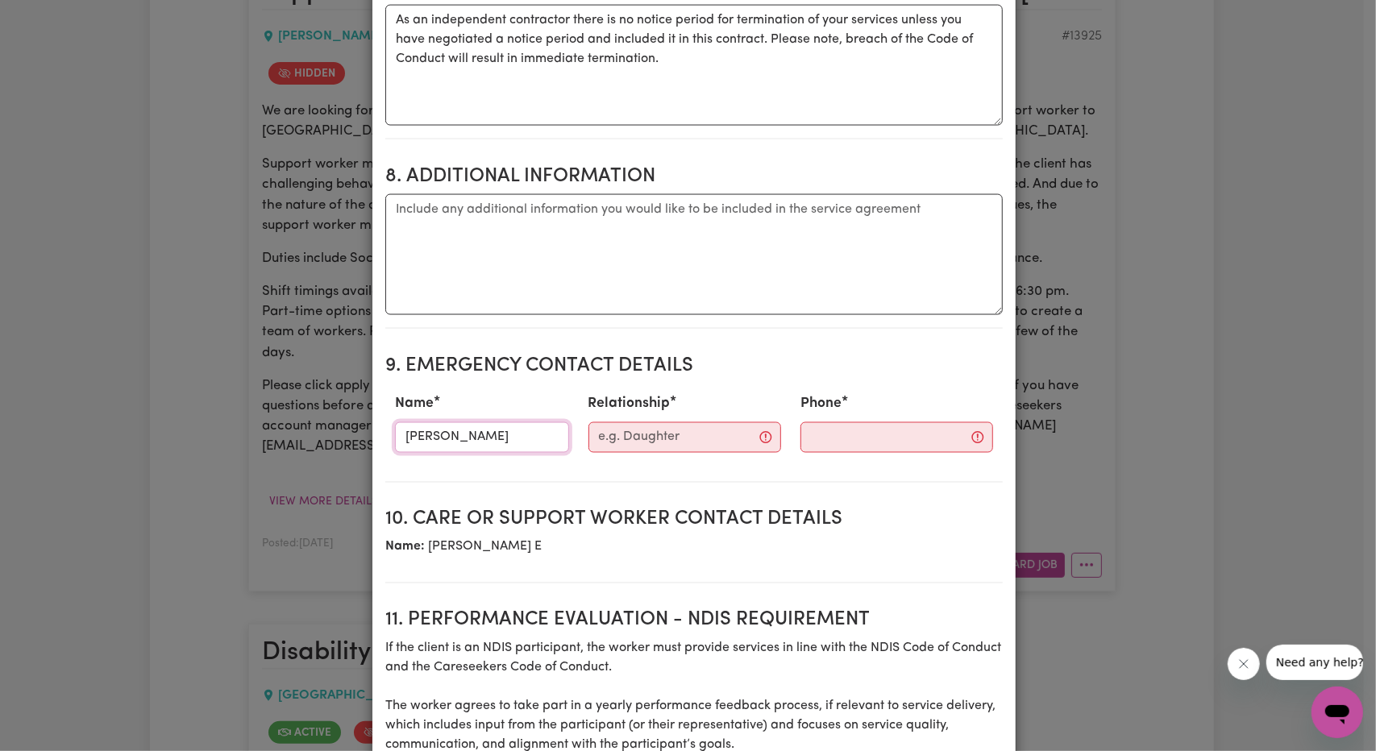
type input "Tracy"
click at [618, 426] on input "Relationship" at bounding box center [684, 437] width 193 height 31
paste input "Mother"
type input "Mother"
click at [861, 439] on section "9. Emergency Contact Details Name Tracy Relationship Mother Phone" at bounding box center [694, 412] width 618 height 140
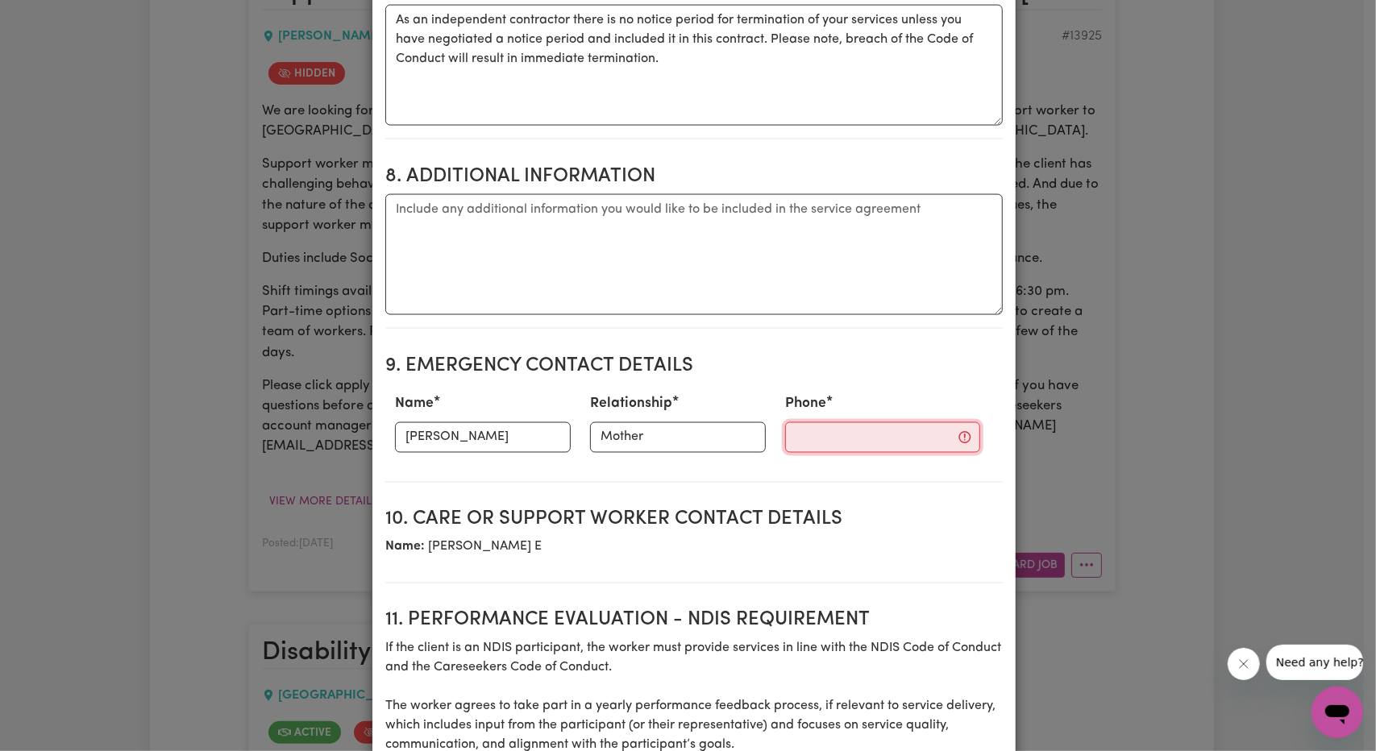
click at [858, 431] on input "Phone" at bounding box center [882, 437] width 195 height 31
paste input "0433844385"
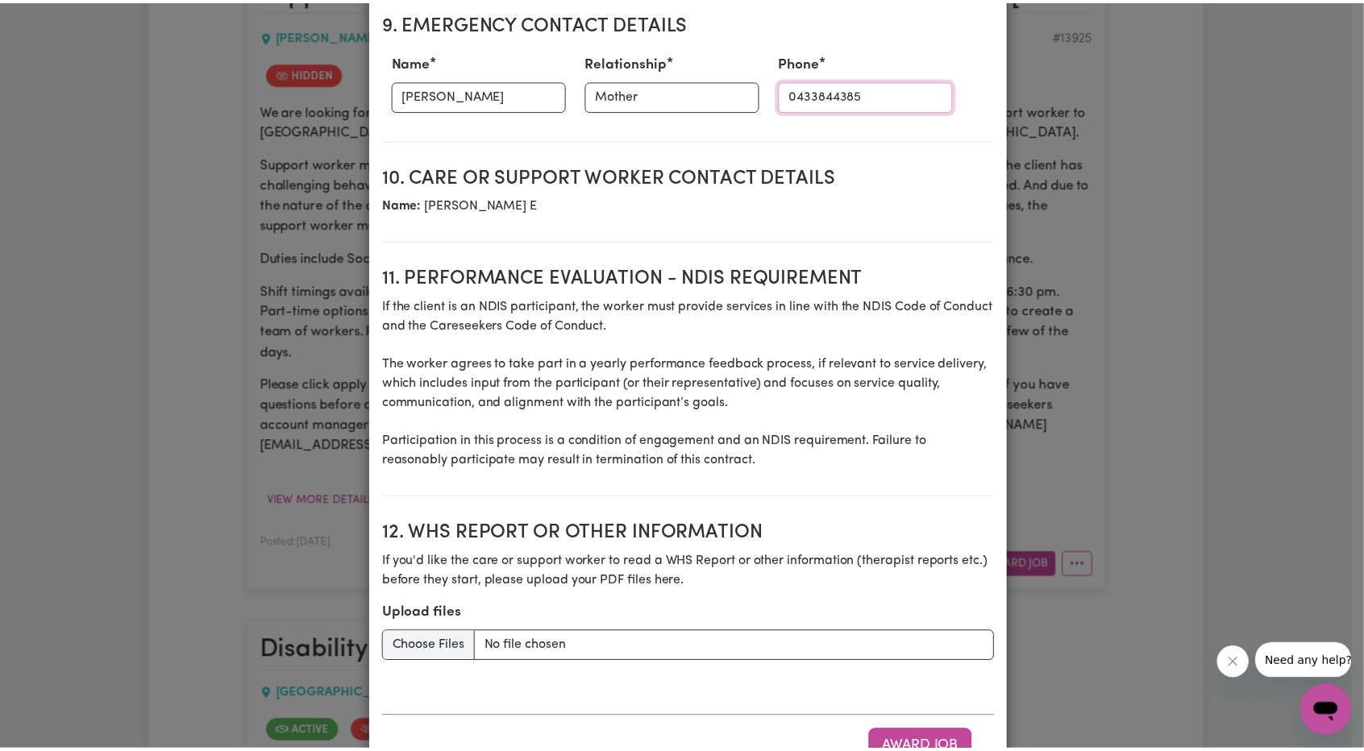
scroll to position [2078, 0]
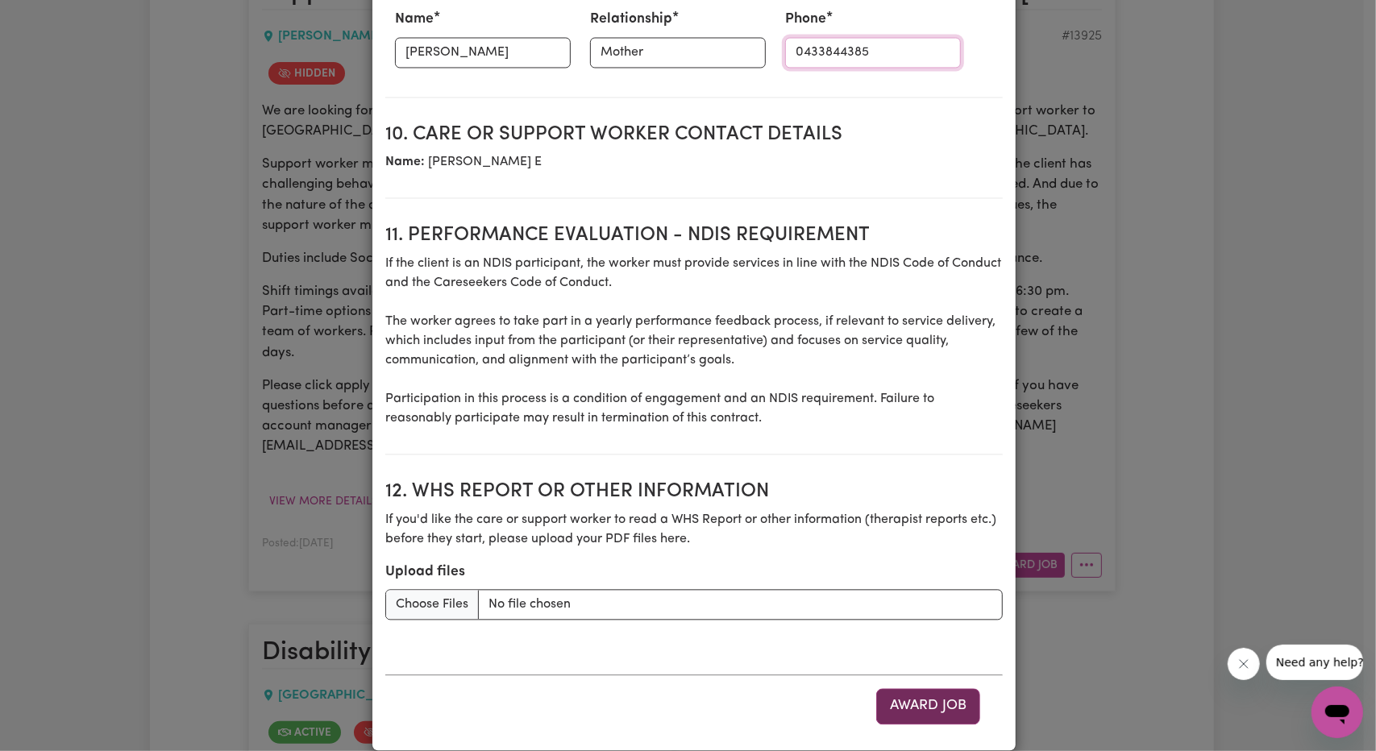
type input "0433844385"
click at [925, 688] on button "Award Job" at bounding box center [928, 705] width 104 height 35
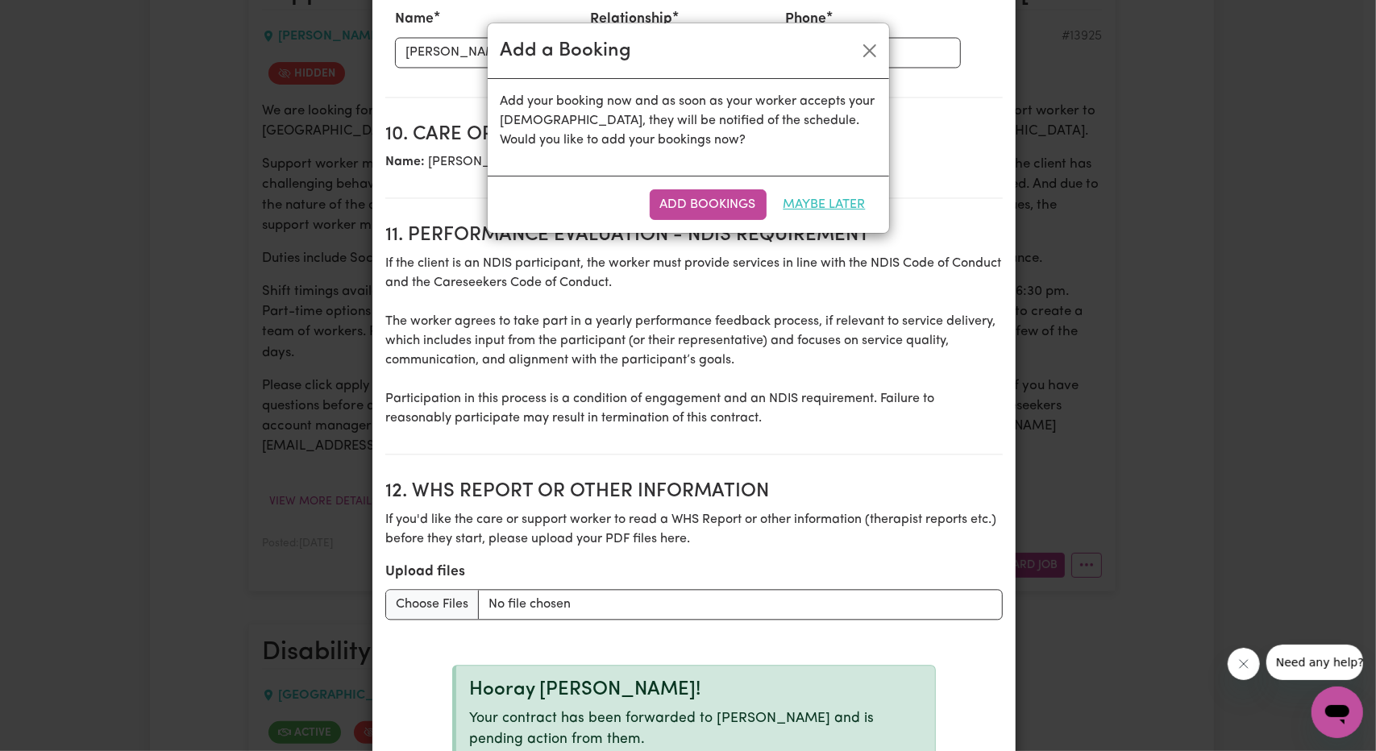
click at [841, 204] on button "Maybe Later" at bounding box center [824, 204] width 103 height 31
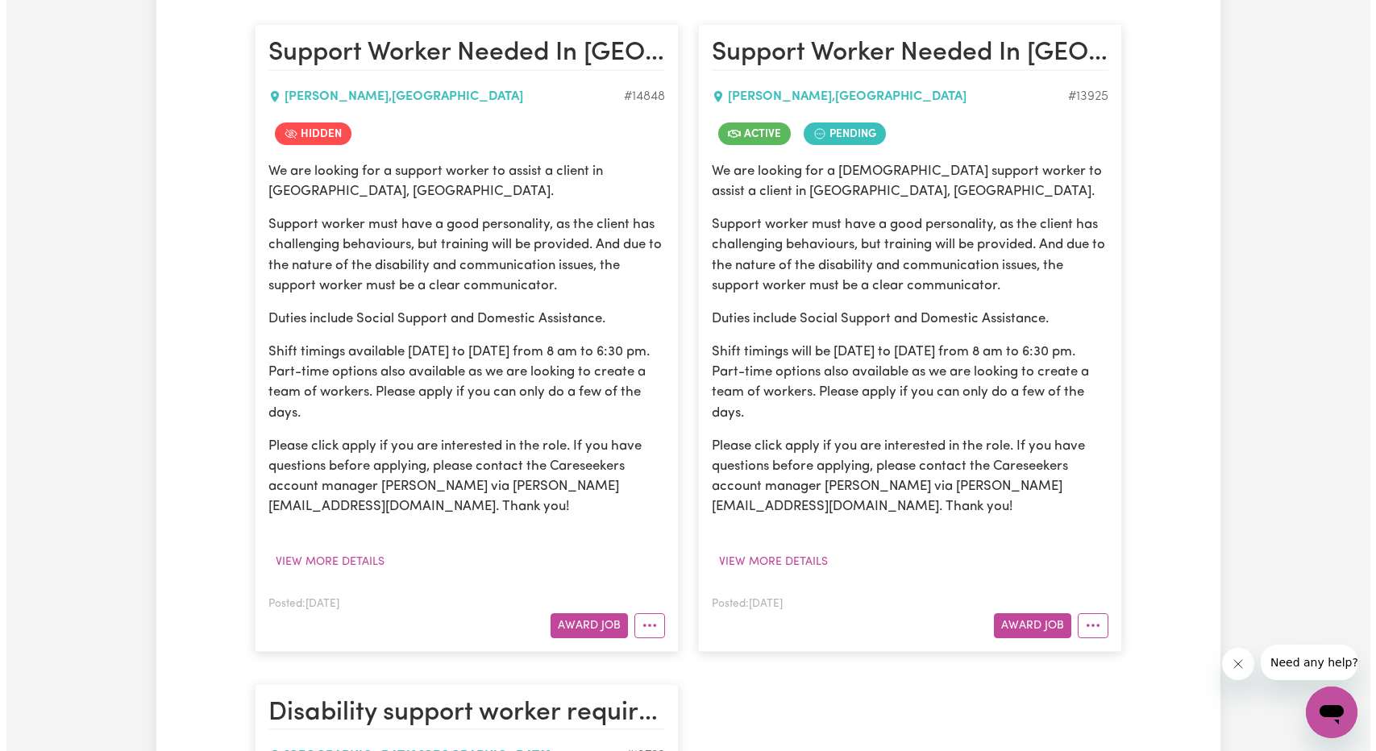
scroll to position [449, 0]
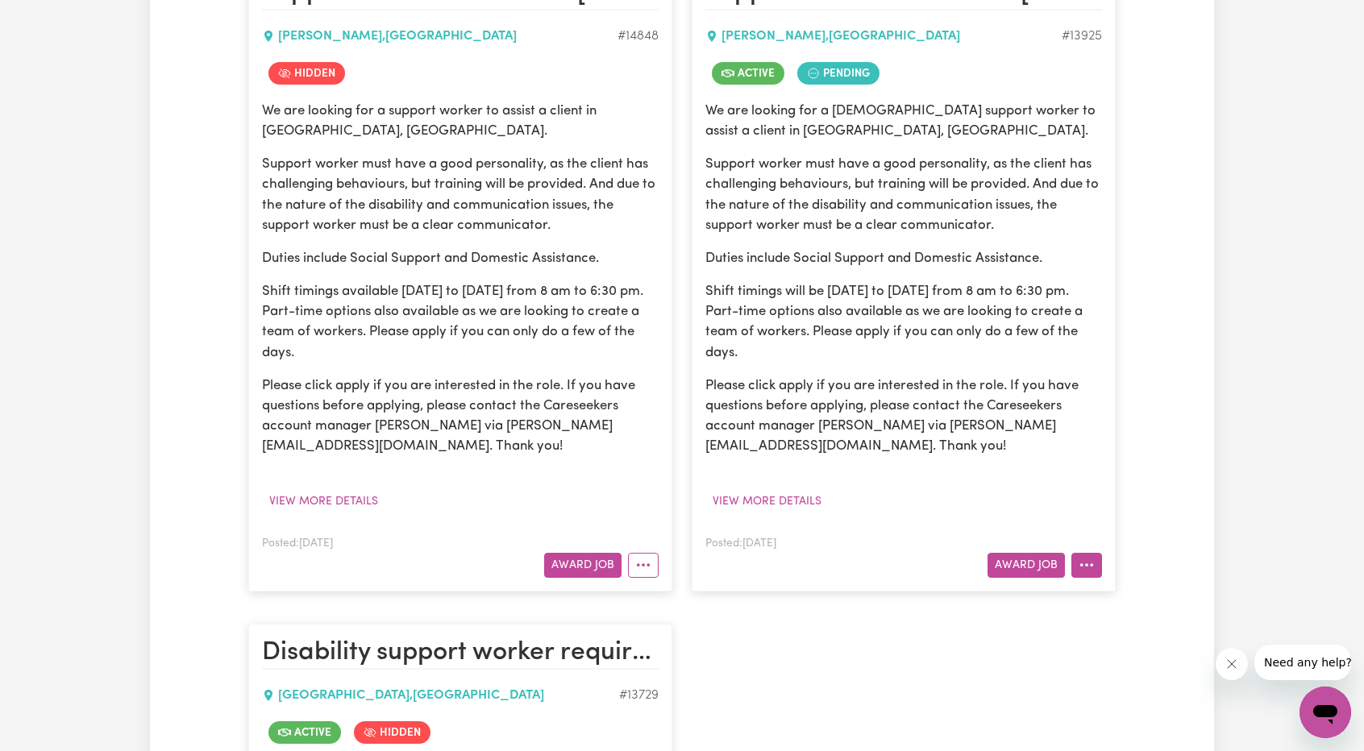
click at [1080, 554] on button "More options" at bounding box center [1086, 565] width 31 height 25
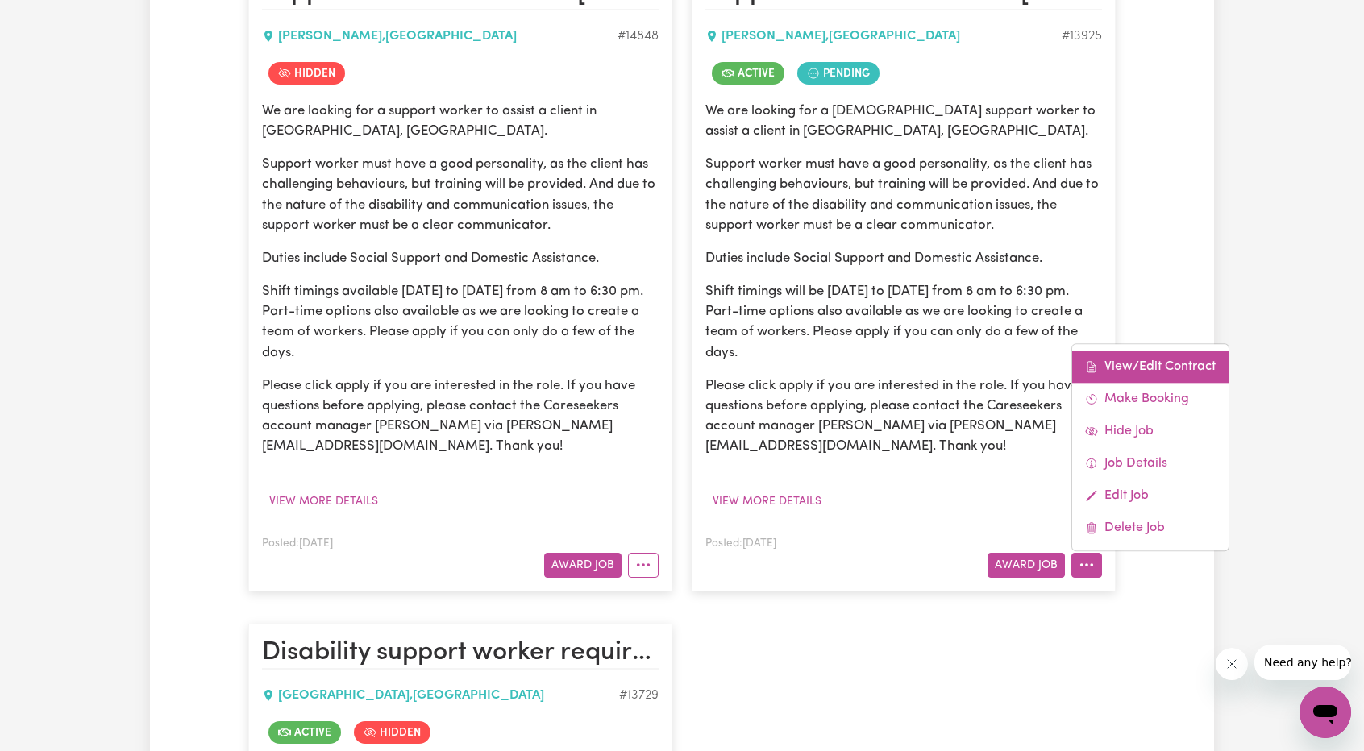
click at [1141, 365] on link "View/Edit Contract" at bounding box center [1150, 367] width 156 height 32
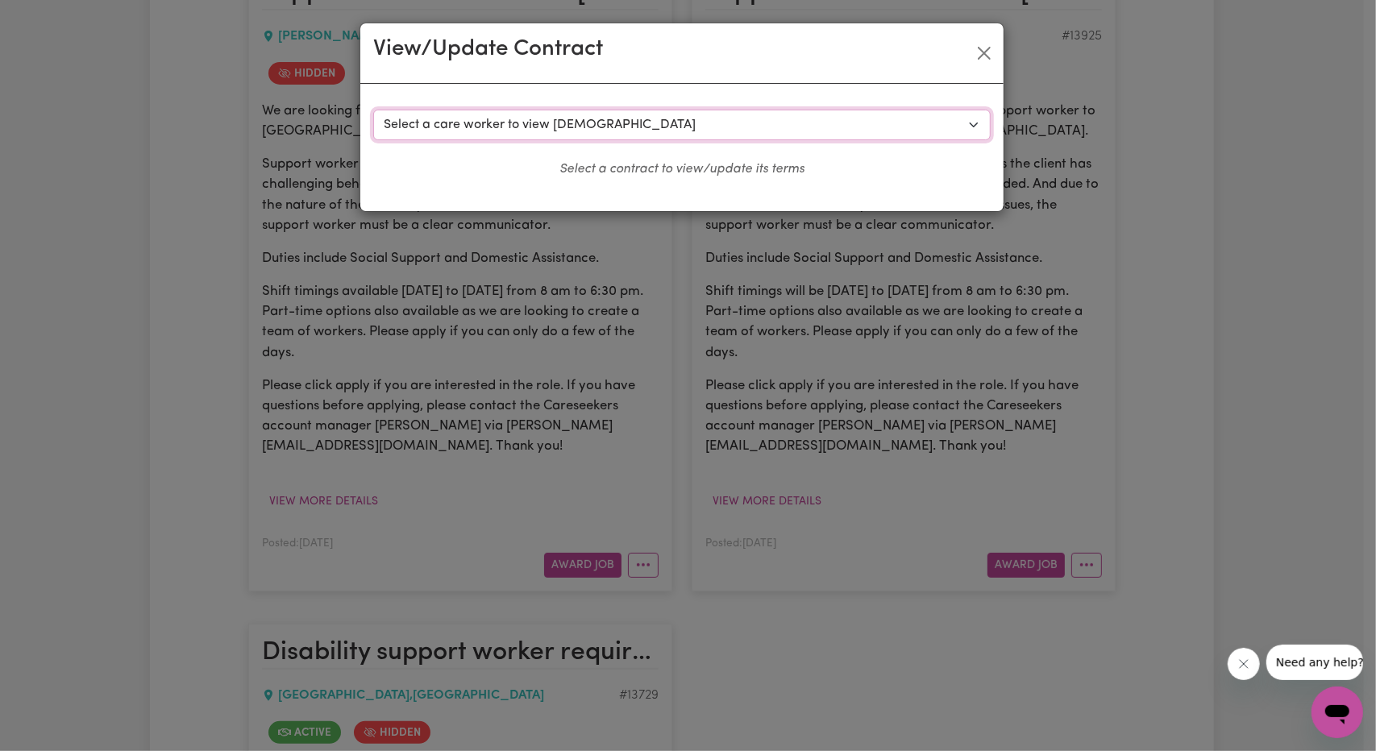
click at [772, 133] on select "Select a care worker to view contract #10385 - Amy G (contract pending) #10386 …" at bounding box center [682, 125] width 618 height 31
select select "10130"
click at [373, 110] on select "Select a care worker to view contract #10385 - Amy G (contract pending) #10386 …" at bounding box center [682, 125] width 618 height 31
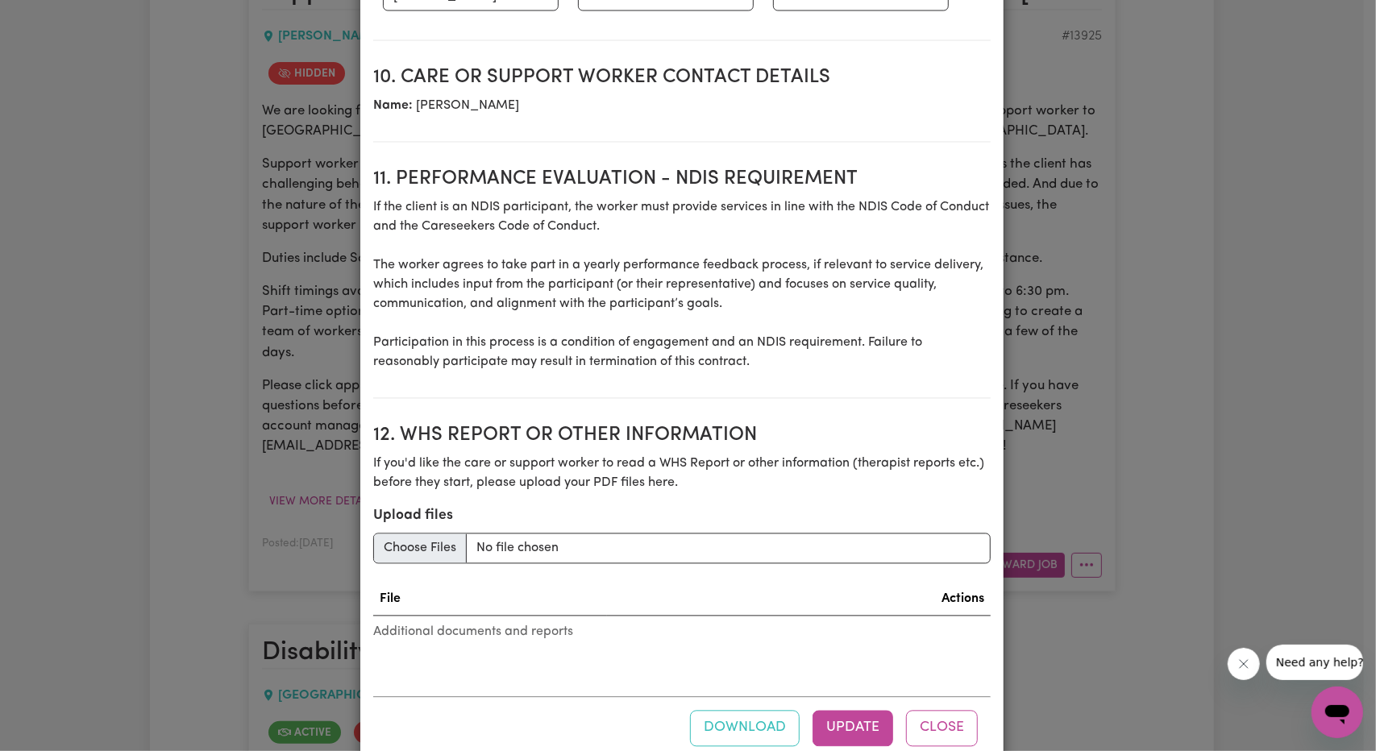
scroll to position [2015, 0]
click at [748, 709] on button "Download" at bounding box center [745, 726] width 110 height 35
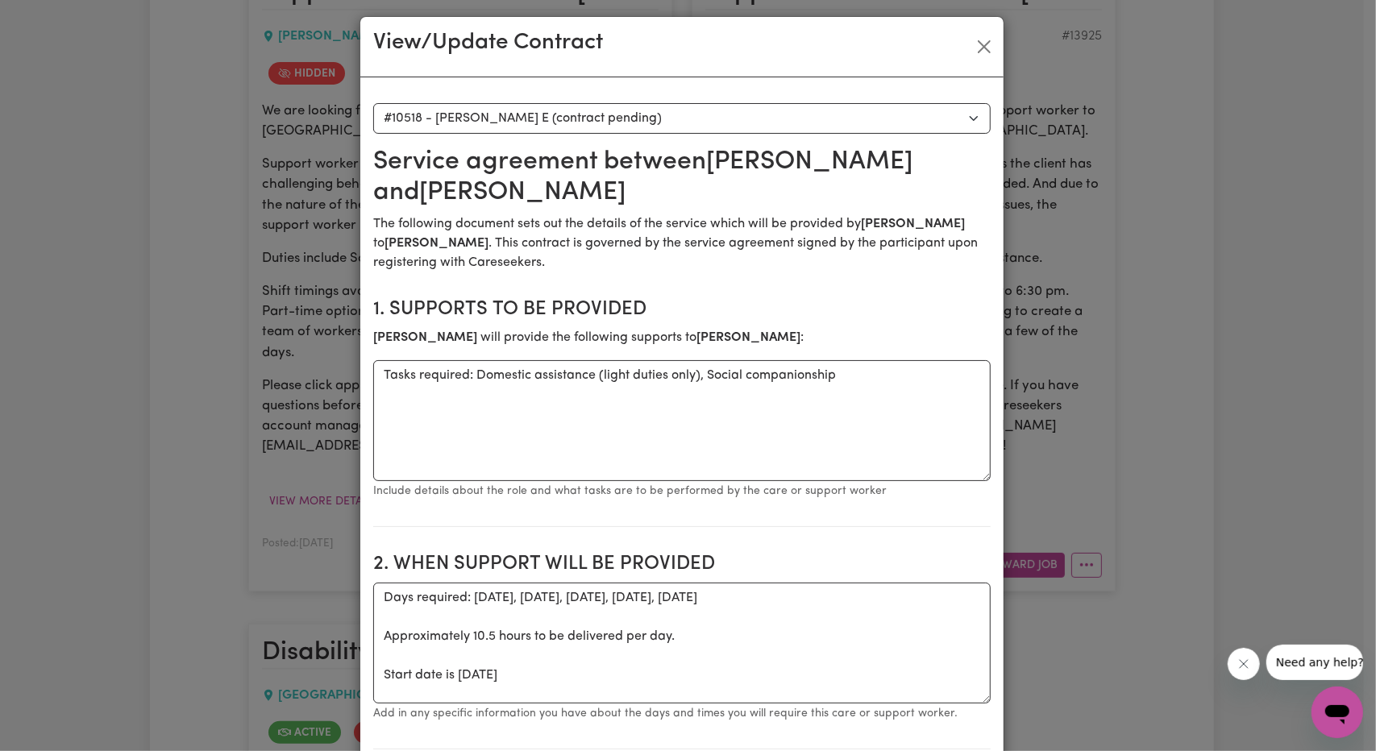
scroll to position [0, 0]
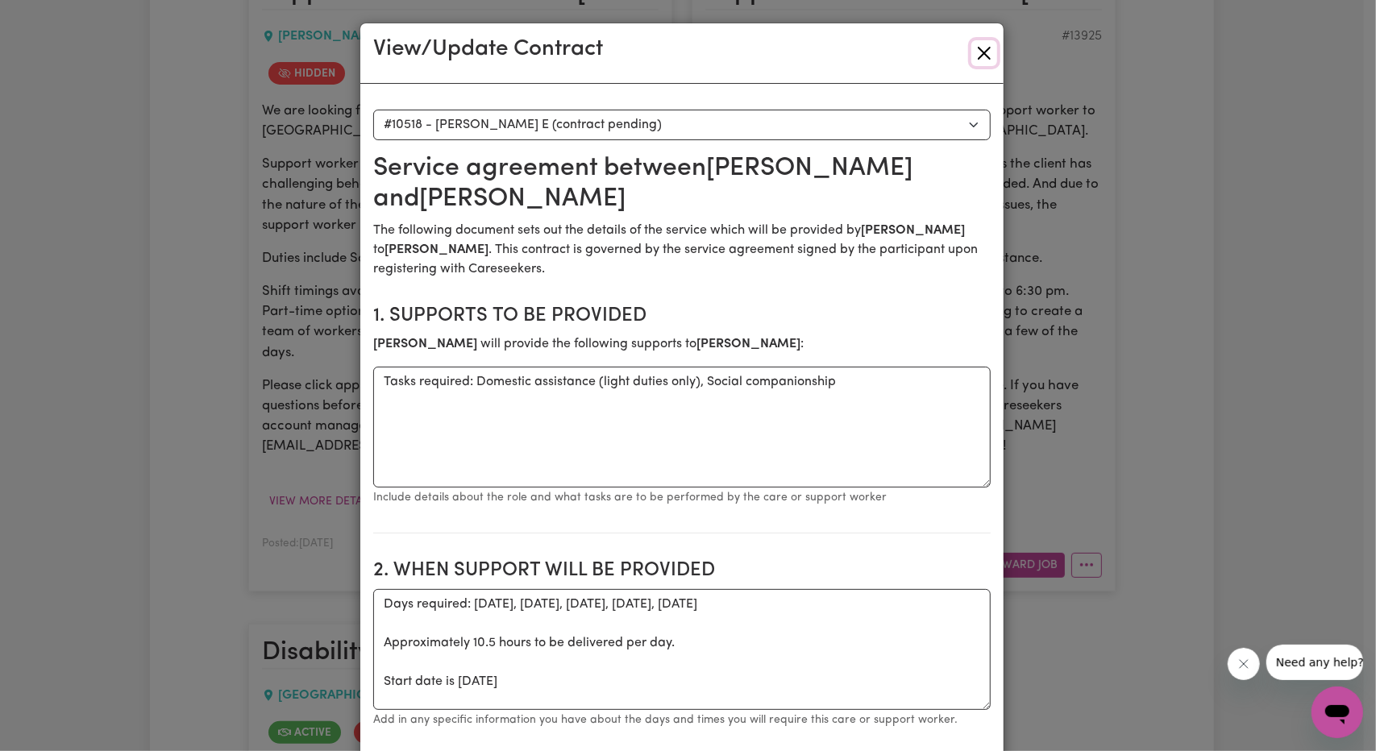
click at [971, 64] on button "Close" at bounding box center [984, 53] width 26 height 26
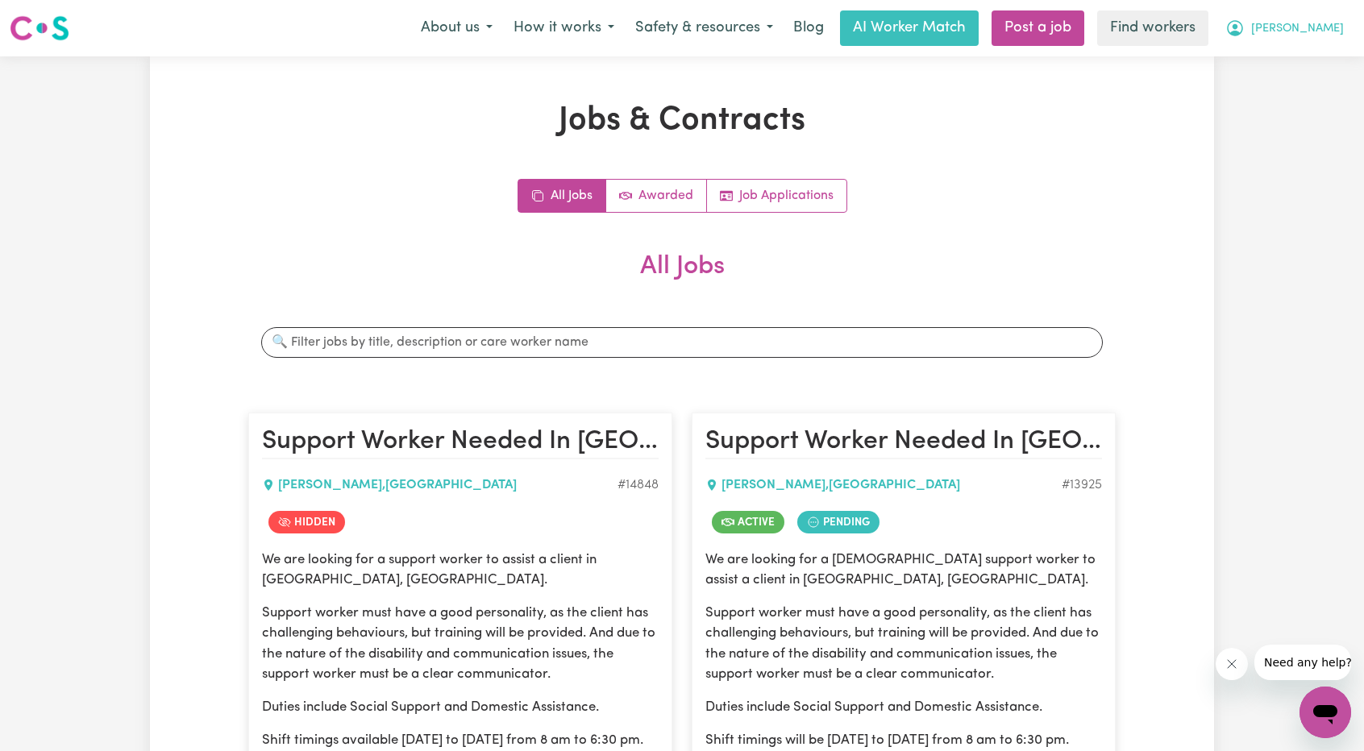
click at [1279, 15] on button "Harrison" at bounding box center [1284, 28] width 139 height 34
click at [1277, 89] on link "Logout" at bounding box center [1289, 92] width 127 height 31
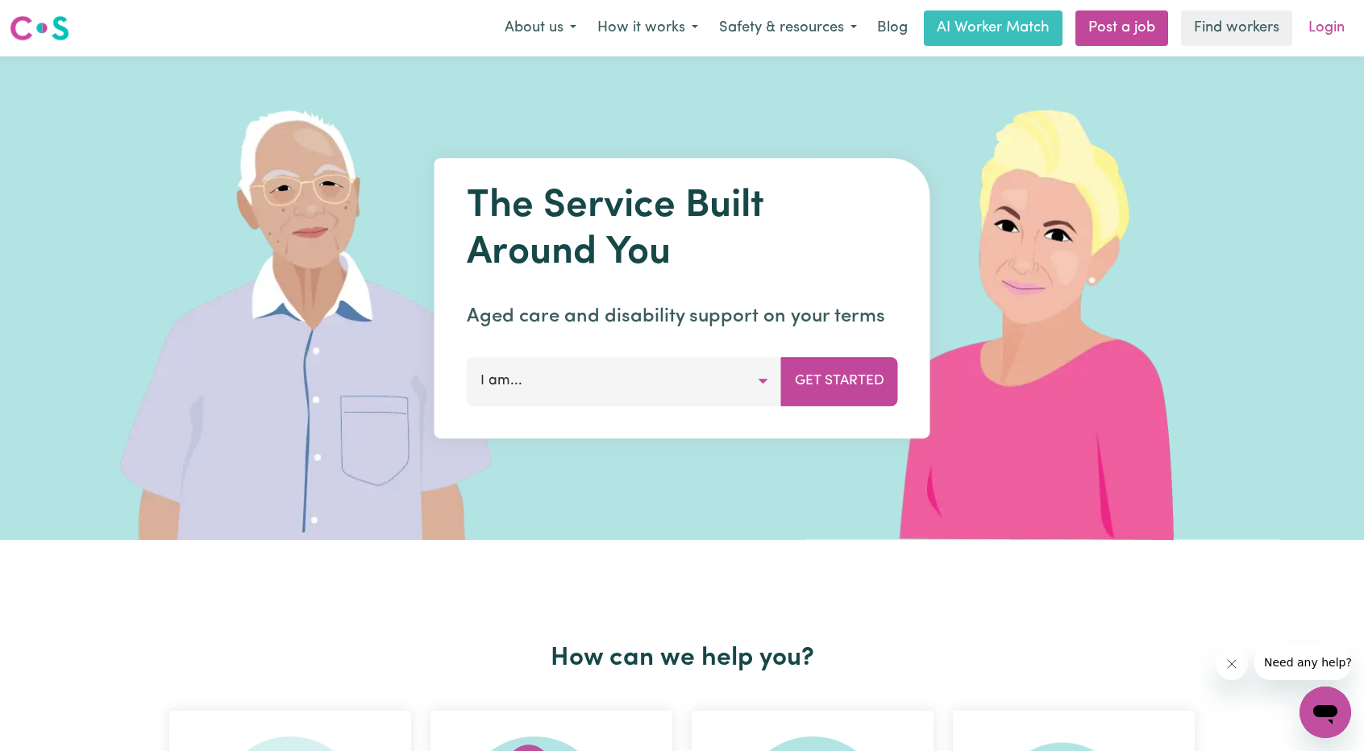
click at [1312, 35] on link "Login" at bounding box center [1327, 27] width 56 height 35
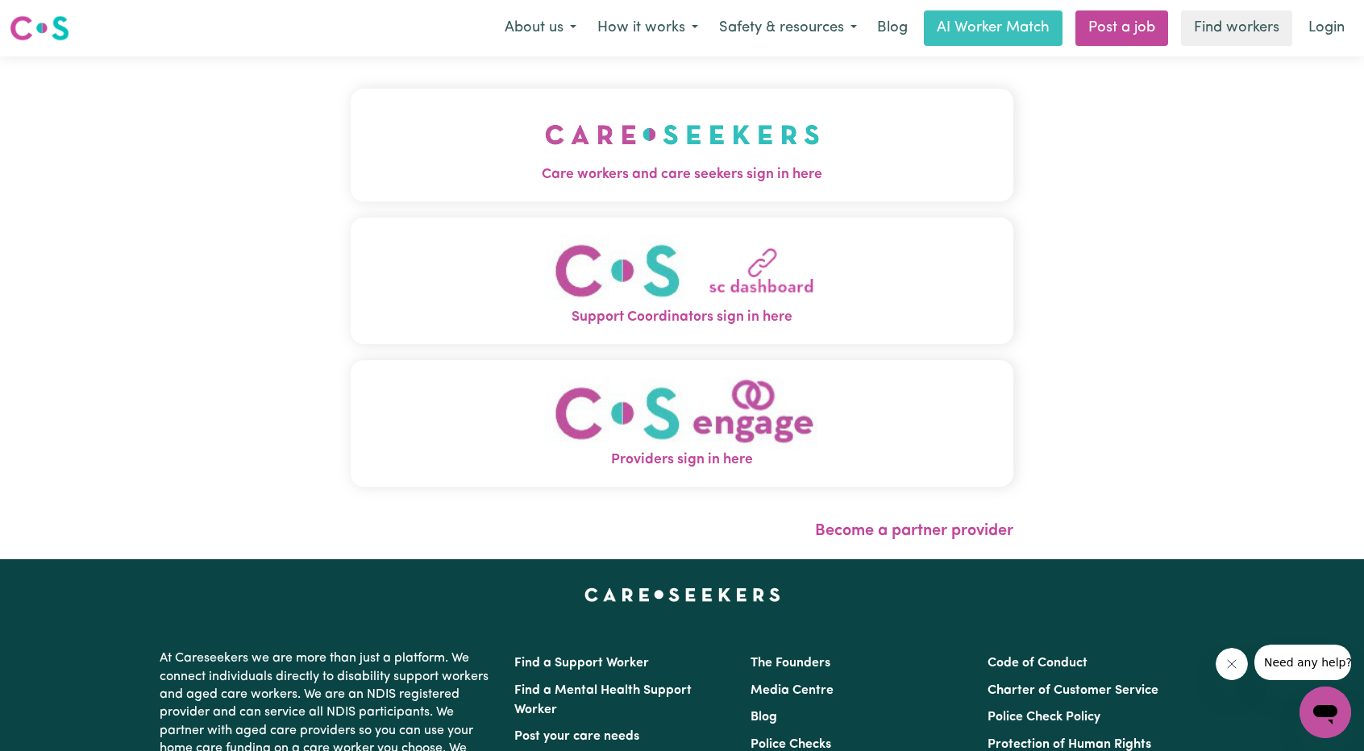
click at [559, 155] on img "Care workers and care seekers sign in here" at bounding box center [682, 135] width 275 height 60
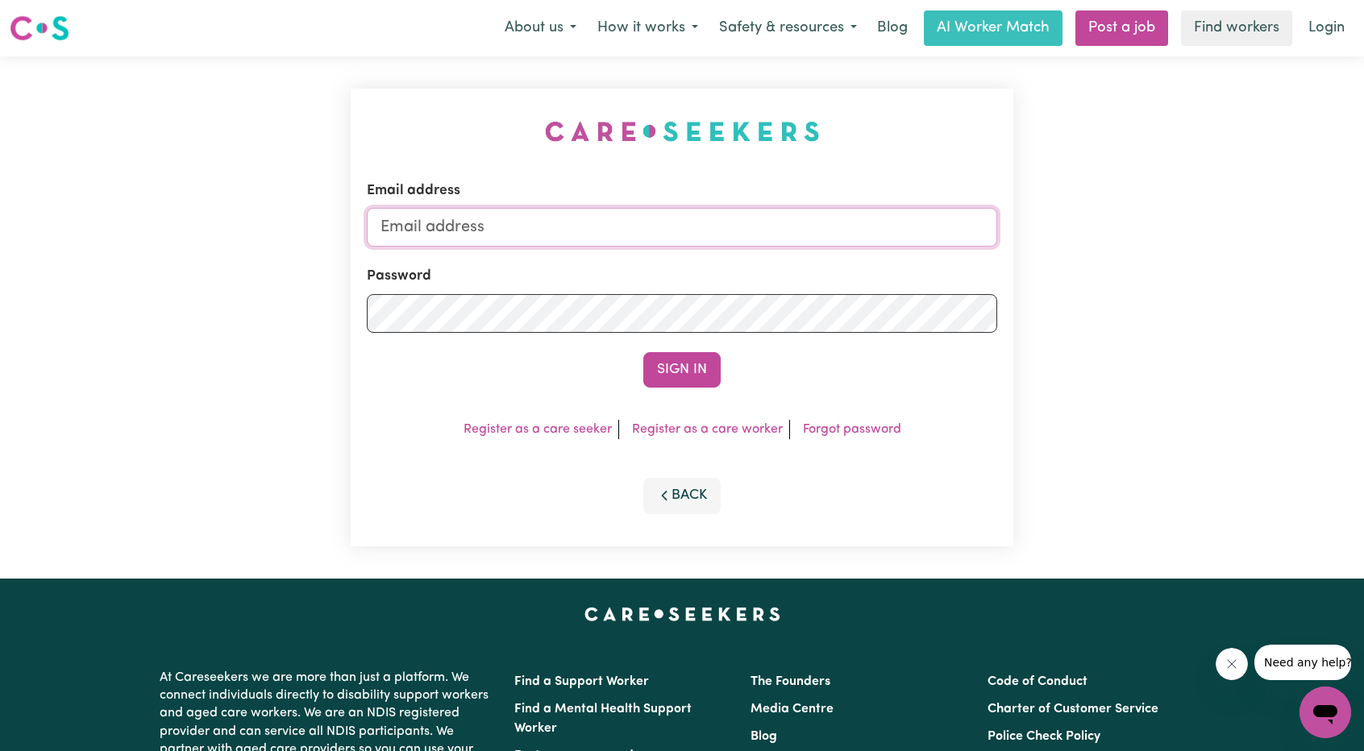
click at [699, 243] on input "Email address" at bounding box center [682, 227] width 630 height 39
drag, startPoint x: 468, startPoint y: 231, endPoint x: 742, endPoint y: 254, distance: 275.0
click at [751, 252] on form "Email address superuser~ethan@careseekers.com.au Password Sign In" at bounding box center [682, 284] width 630 height 207
type input "superuser~JoshuaGranvillani@careseekers.com.au"
click at [687, 343] on form "Email address superuser~JoshuaGranvillani@careseekers.com.au Password Sign In" at bounding box center [682, 284] width 630 height 207
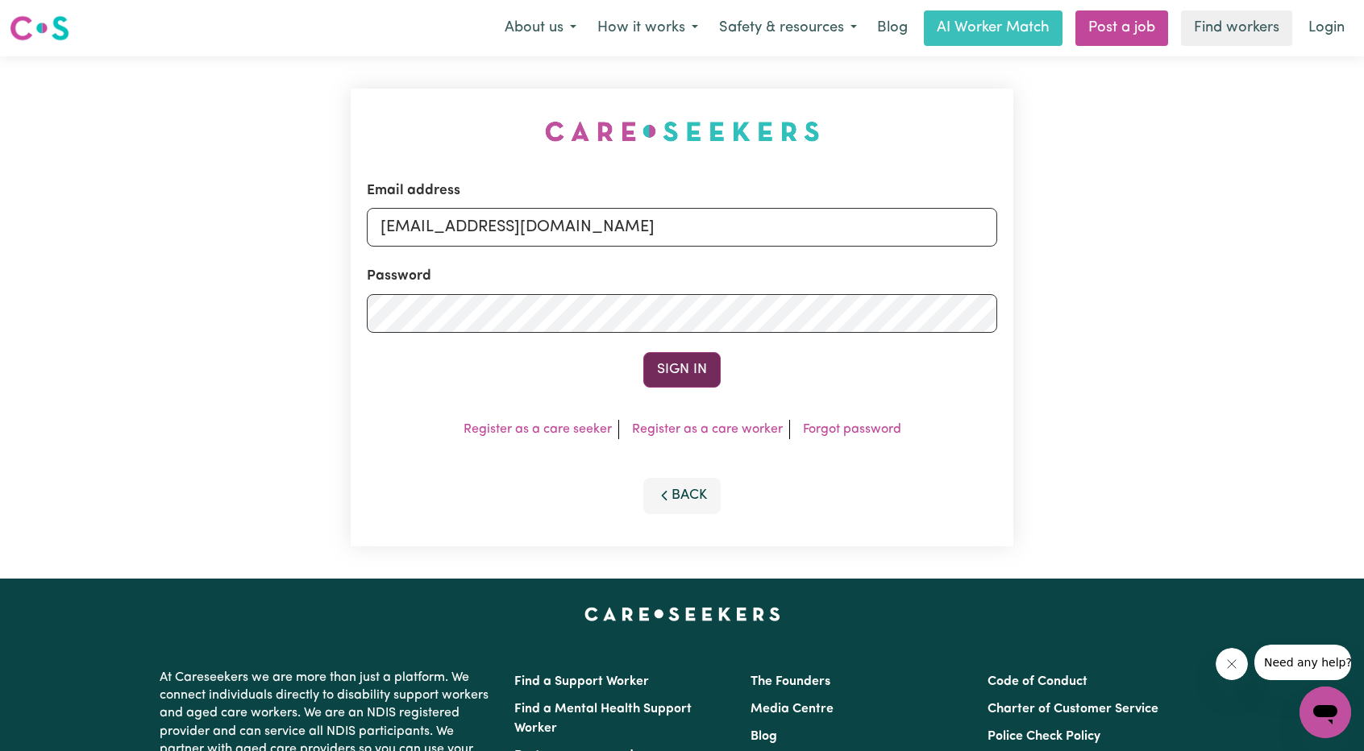
click at [690, 365] on button "Sign In" at bounding box center [681, 369] width 77 height 35
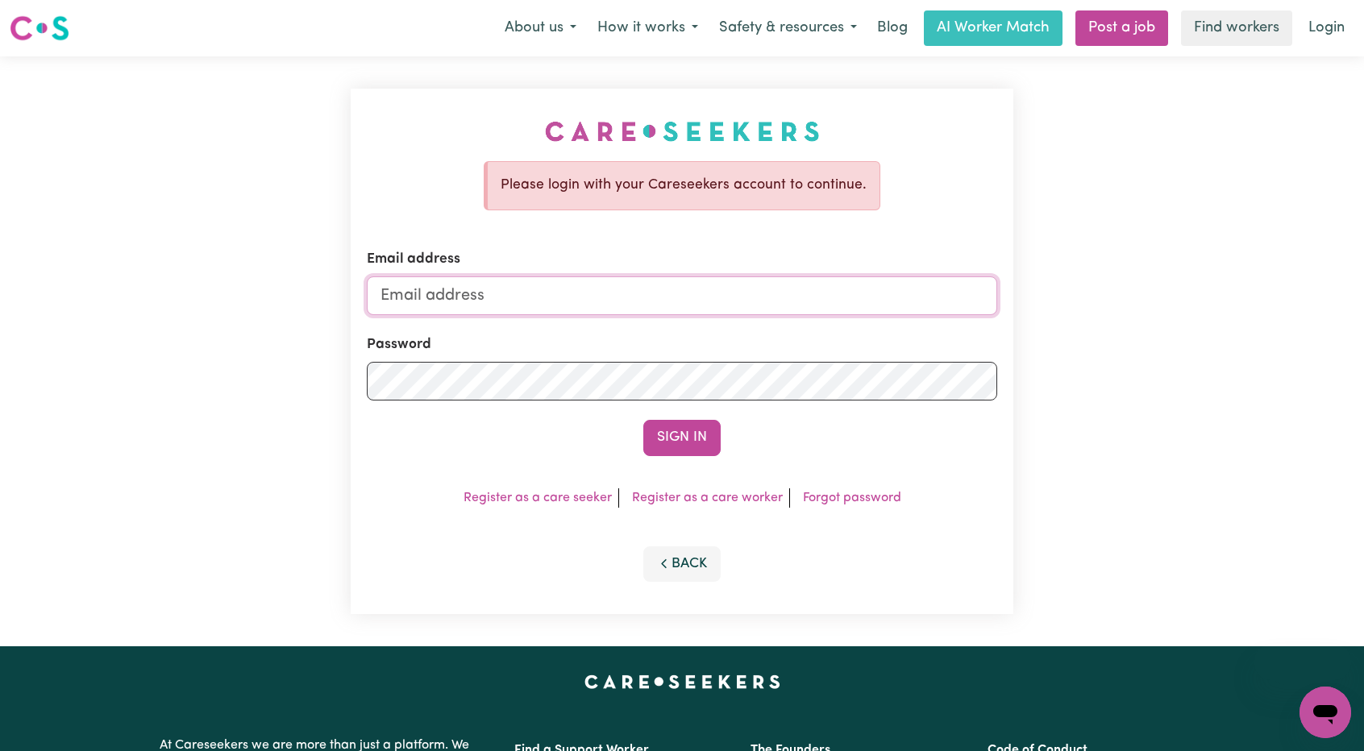
click at [531, 287] on input "Email address" at bounding box center [682, 296] width 630 height 39
